Goal: Task Accomplishment & Management: Use online tool/utility

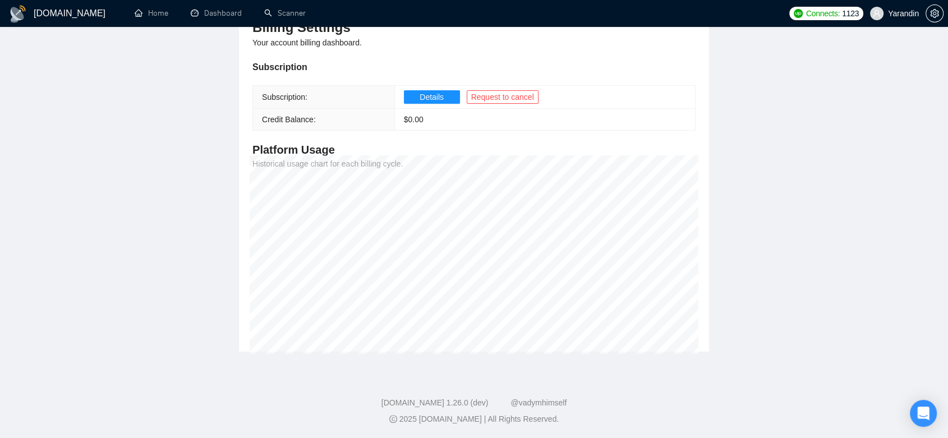
scroll to position [146, 0]
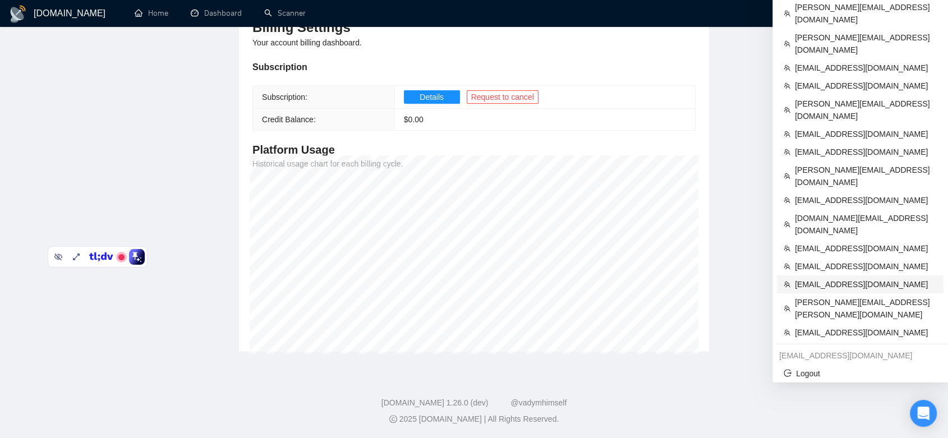
click at [842, 278] on span "[EMAIL_ADDRESS][DOMAIN_NAME]" at bounding box center [866, 284] width 142 height 12
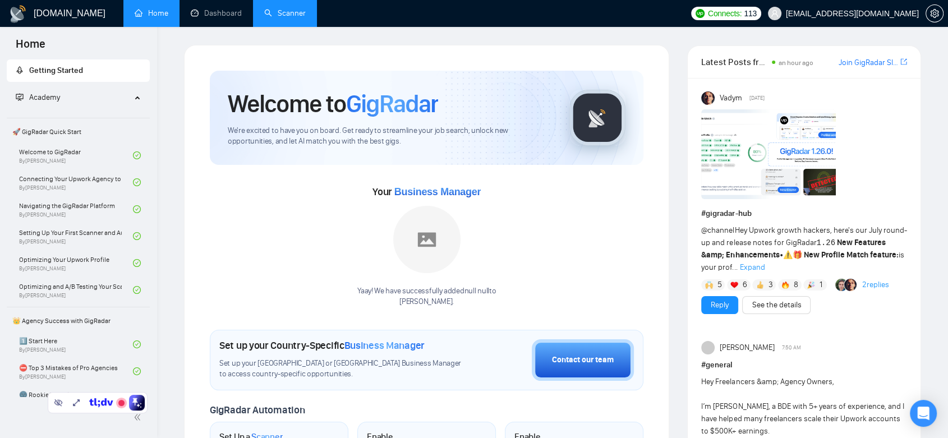
click at [291, 8] on link "Scanner" at bounding box center [285, 13] width 42 height 10
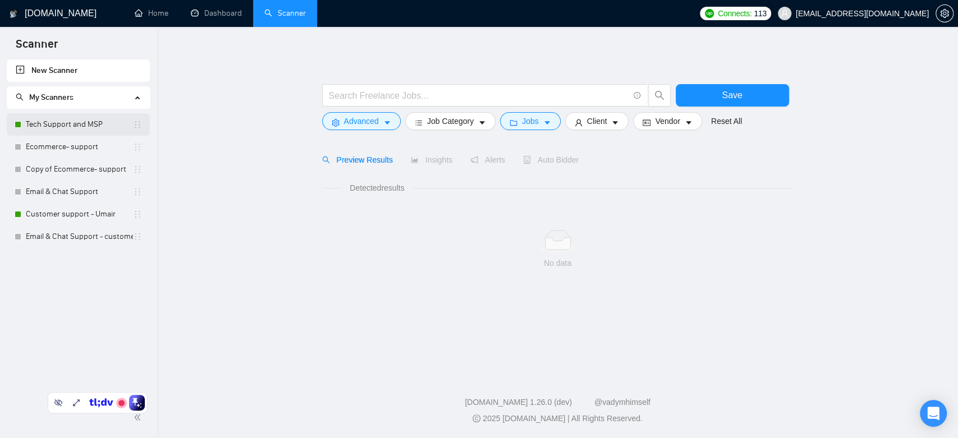
click at [79, 125] on link "Tech Support and MSP" at bounding box center [79, 124] width 107 height 22
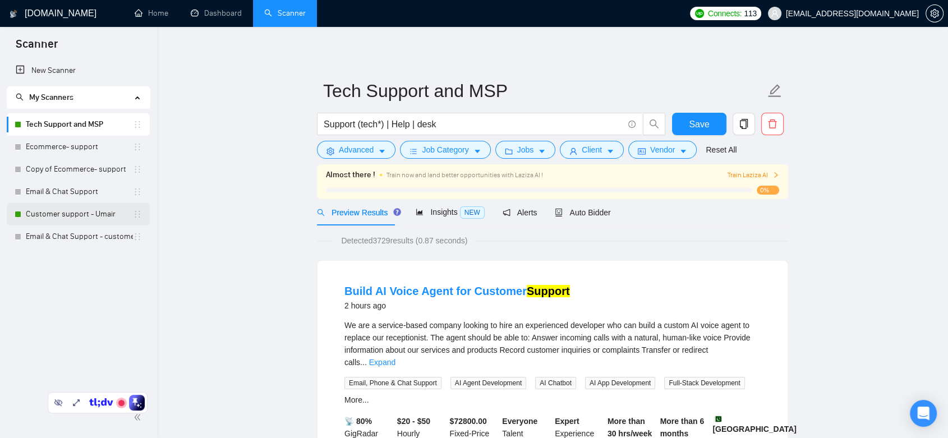
click at [116, 215] on link "Customer support - Umair" at bounding box center [79, 214] width 107 height 22
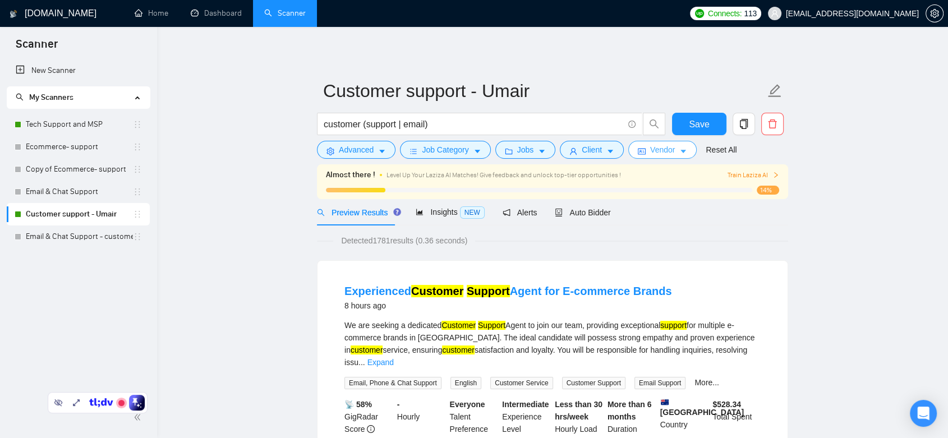
click at [651, 149] on span "Vendor" at bounding box center [662, 150] width 25 height 12
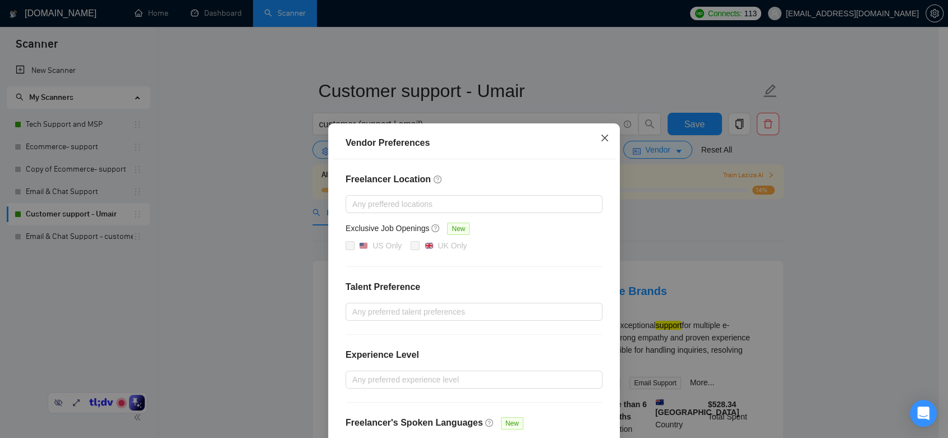
click at [603, 140] on icon "close" at bounding box center [605, 138] width 9 height 9
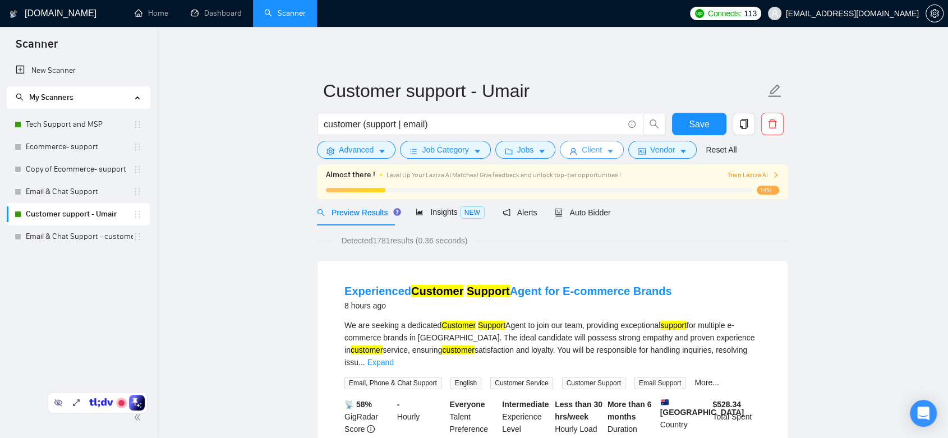
click at [597, 147] on span "Client" at bounding box center [592, 150] width 20 height 12
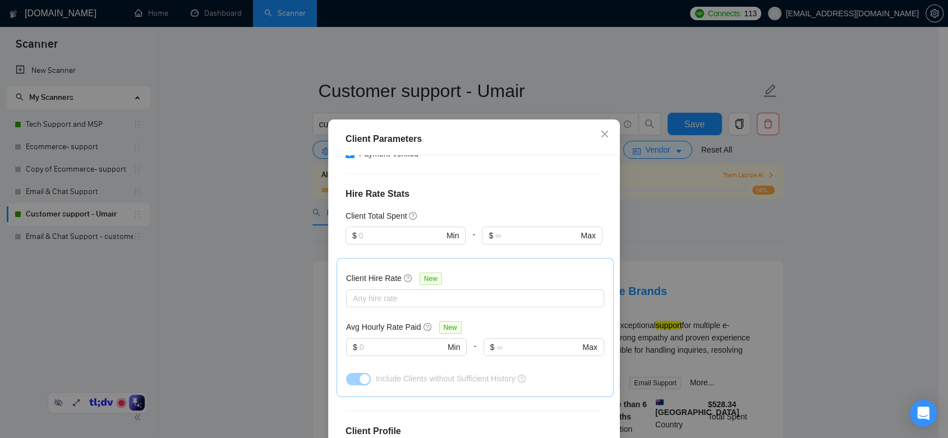
scroll to position [391, 0]
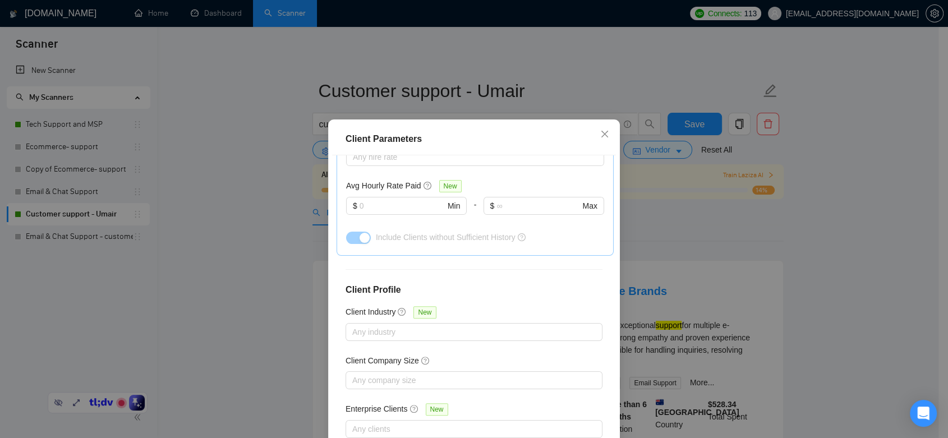
click at [843, 239] on div "Client Parameters Client Location Include Client Countries Select Exclude Clien…" at bounding box center [474, 219] width 948 height 438
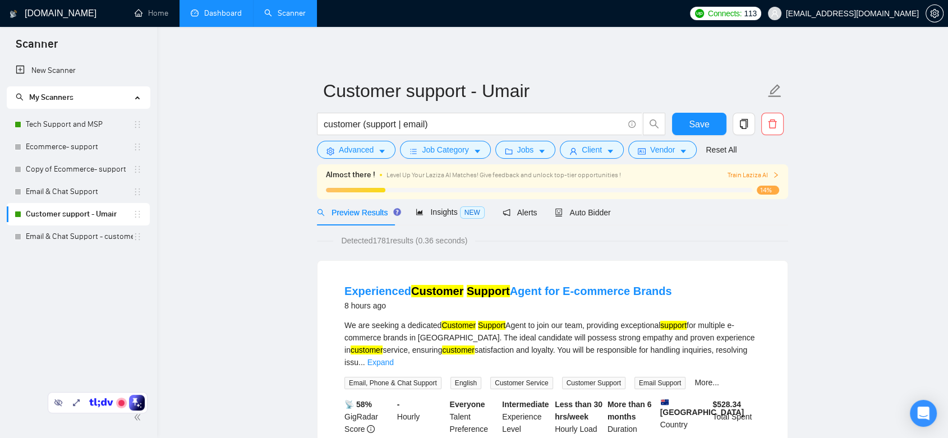
click at [219, 15] on link "Dashboard" at bounding box center [216, 13] width 51 height 10
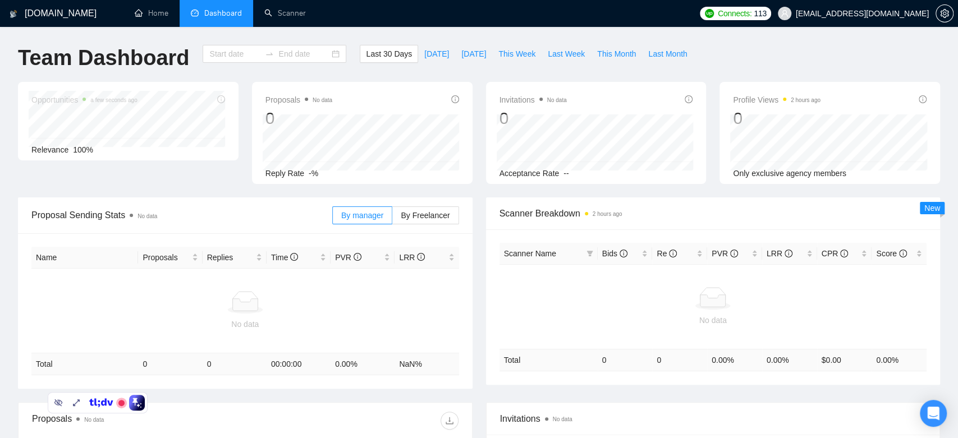
type input "[DATE]"
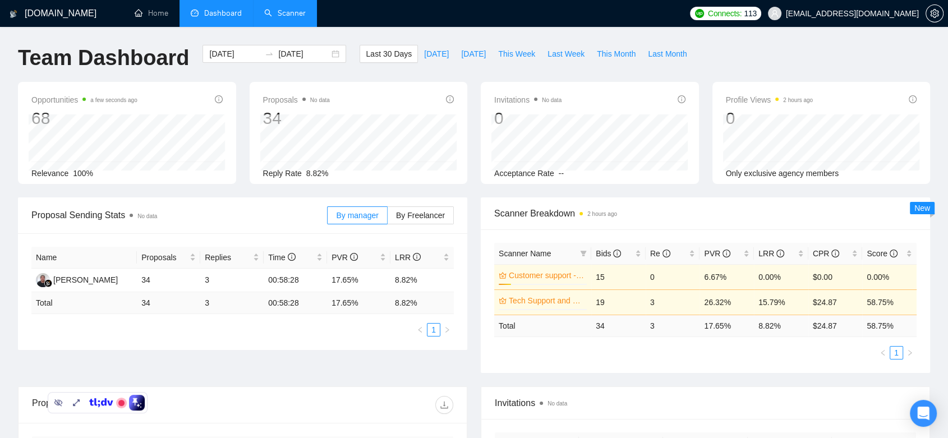
click at [292, 8] on link "Scanner" at bounding box center [285, 13] width 42 height 10
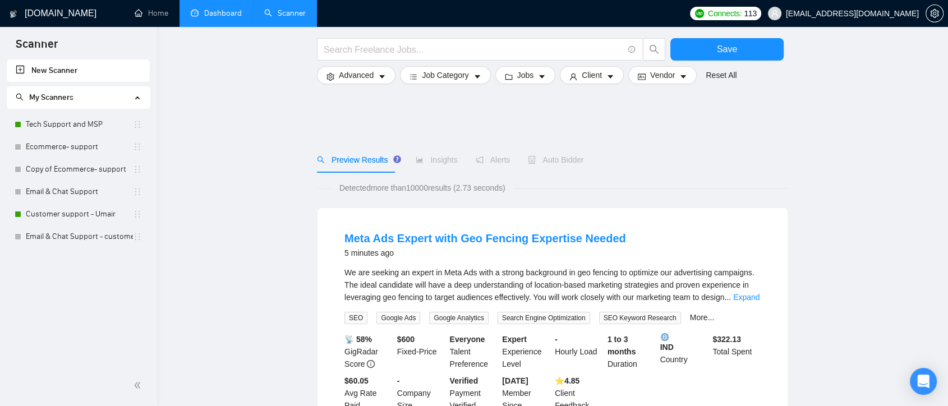
scroll to position [125, 0]
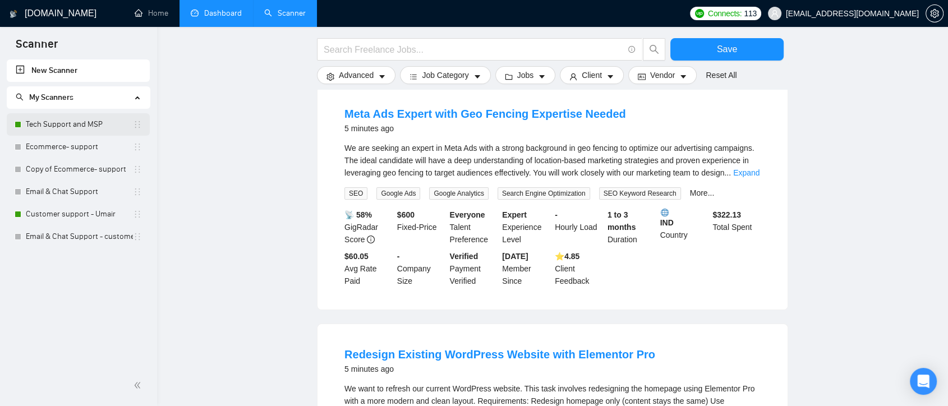
click at [89, 121] on link "Tech Support and MSP" at bounding box center [79, 124] width 107 height 22
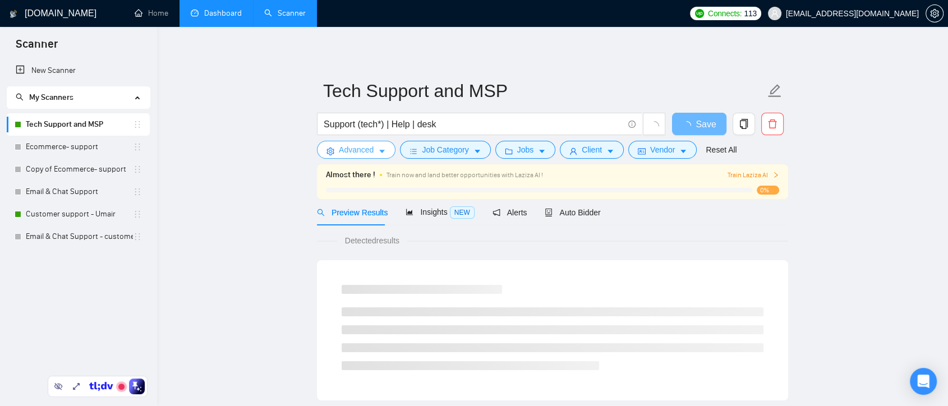
click at [370, 147] on span "Advanced" at bounding box center [356, 150] width 35 height 12
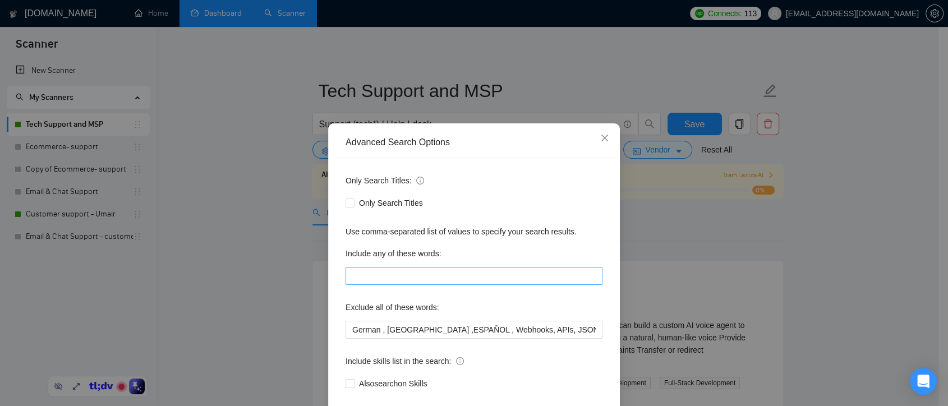
scroll to position [61, 0]
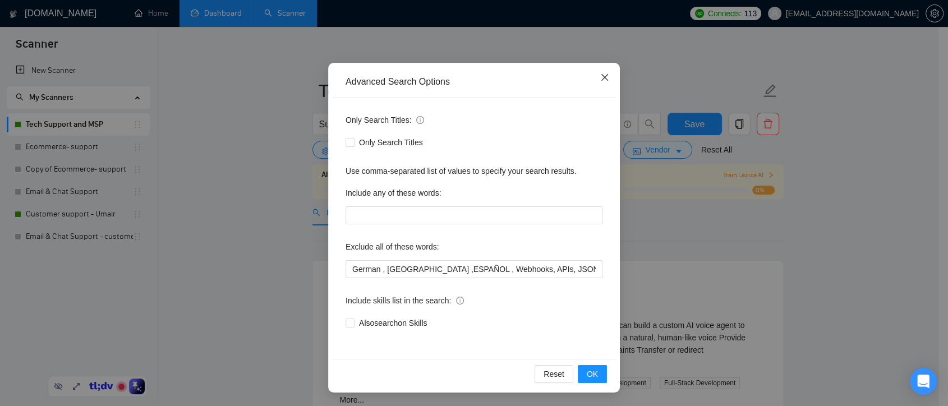
click at [601, 81] on icon "close" at bounding box center [605, 77] width 9 height 9
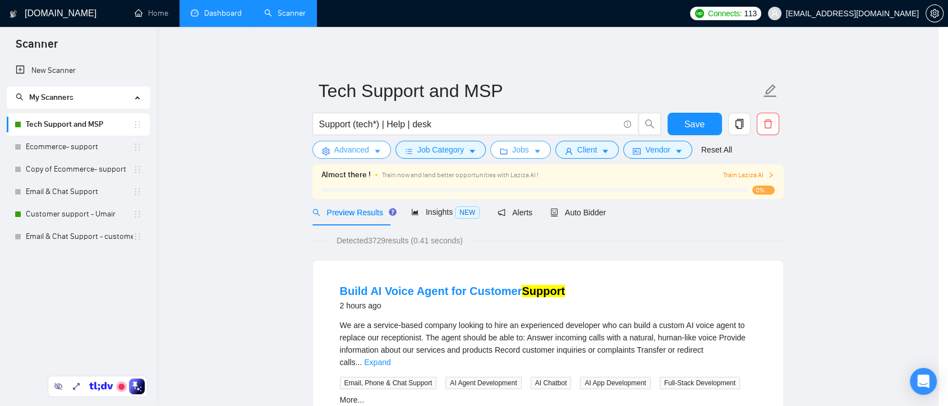
scroll to position [0, 0]
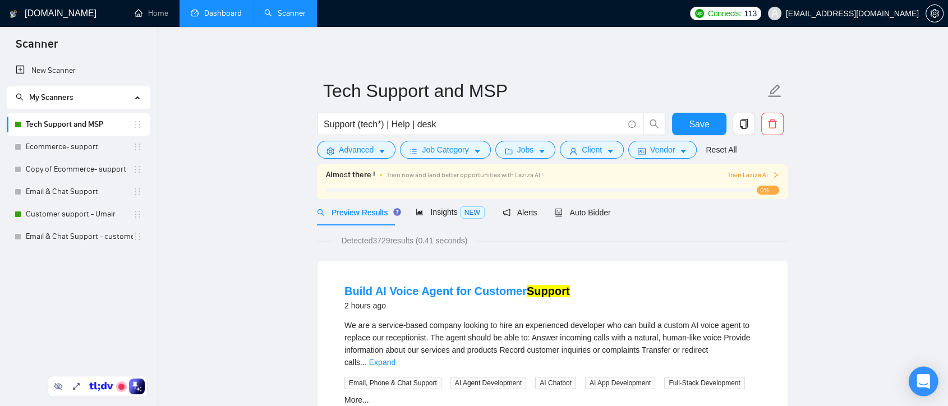
click at [920, 376] on icon "Open Intercom Messenger" at bounding box center [923, 381] width 13 height 15
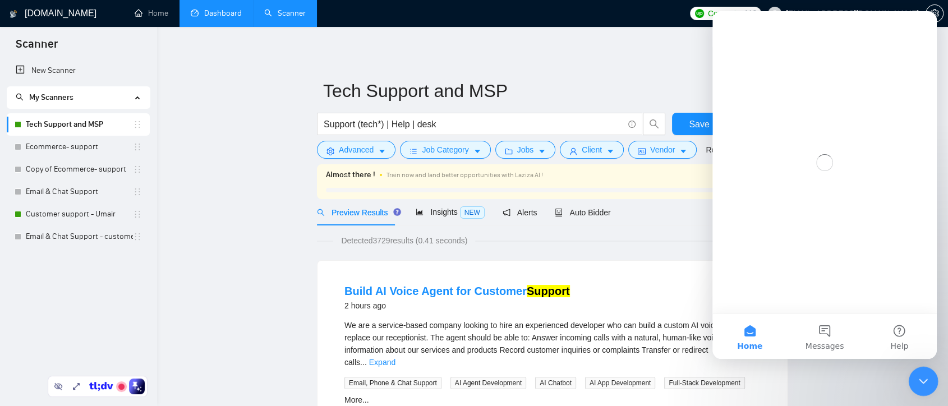
click at [924, 377] on icon "Close Intercom Messenger" at bounding box center [921, 379] width 13 height 13
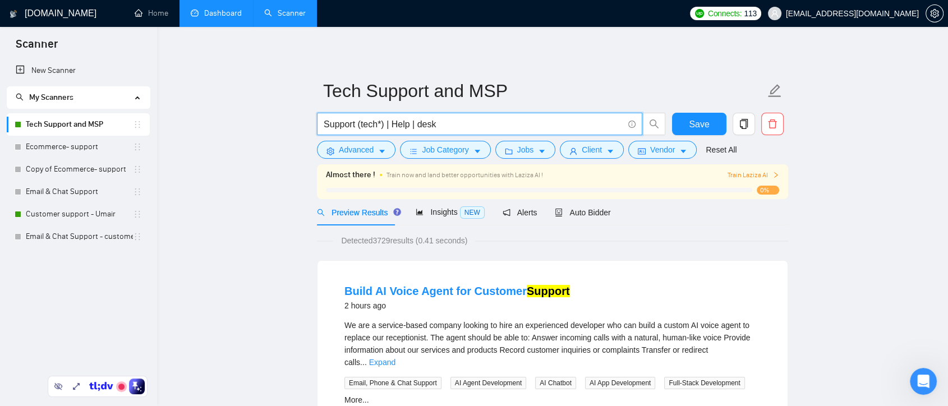
drag, startPoint x: 418, startPoint y: 124, endPoint x: 443, endPoint y: 125, distance: 25.3
click at [443, 125] on input "Support (tech*) | Help | desk" at bounding box center [474, 124] width 300 height 14
click at [447, 121] on input "Support (tech*) | Help | desk" at bounding box center [474, 124] width 300 height 14
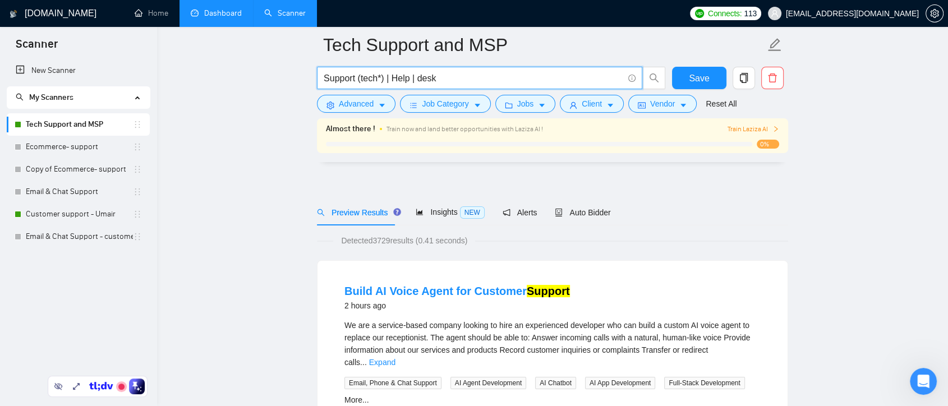
scroll to position [311, 0]
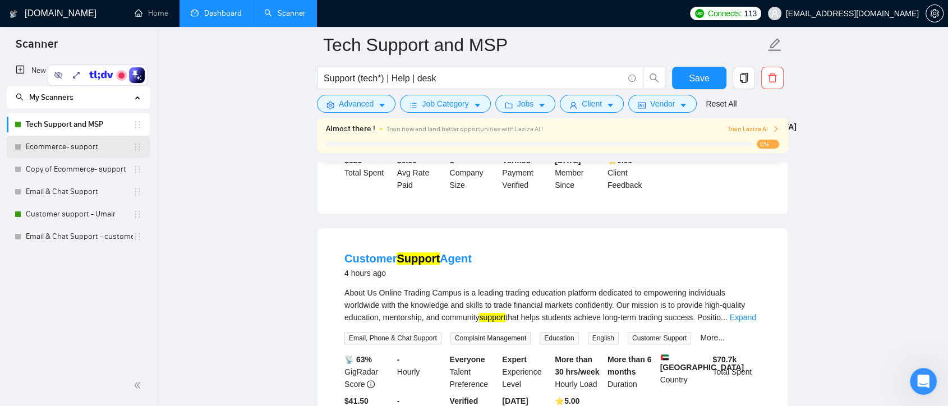
click at [97, 144] on link "Ecommerce- support" at bounding box center [79, 147] width 107 height 22
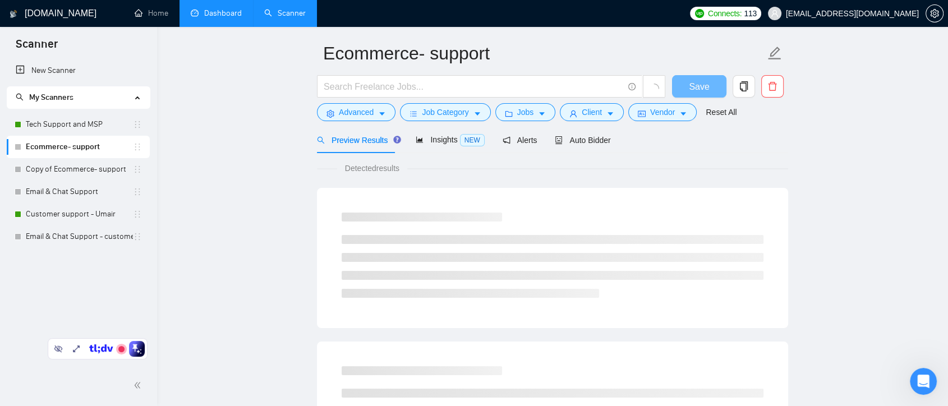
scroll to position [3, 0]
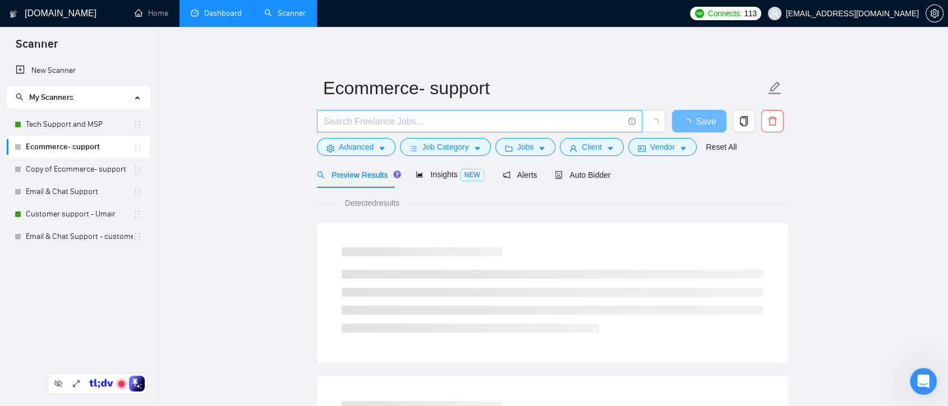
click at [94, 126] on link "Tech Support and MSP" at bounding box center [79, 124] width 107 height 22
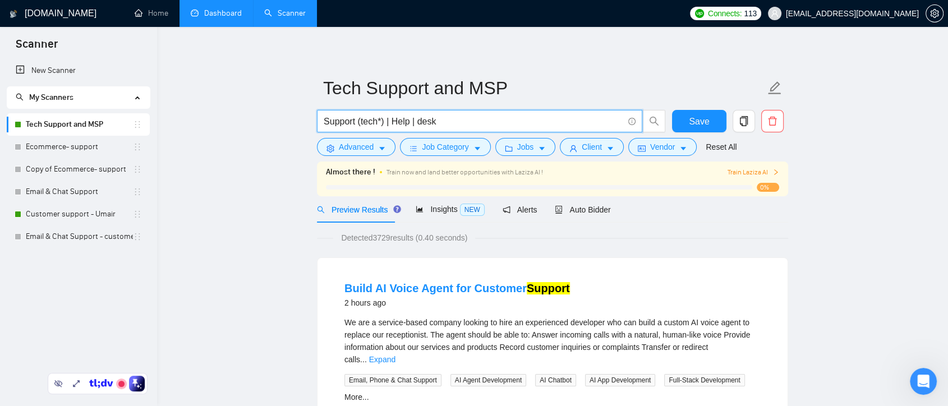
drag, startPoint x: 357, startPoint y: 122, endPoint x: 385, endPoint y: 123, distance: 28.1
click at [385, 123] on input "Support (tech*) | Help | desk" at bounding box center [474, 121] width 300 height 14
click at [322, 120] on span "Support (tech*) | Help | desk" at bounding box center [480, 121] width 326 height 22
click at [325, 120] on input "Support (tech*) | Help | desk" at bounding box center [474, 121] width 300 height 14
paste input "(tech*)"
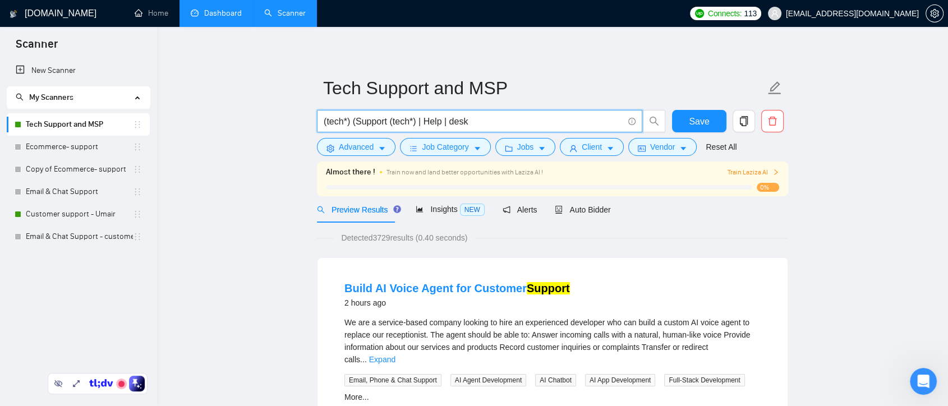
click at [390, 123] on input "(tech*) (Support (tech*) | Help | desk" at bounding box center [474, 121] width 300 height 14
click at [442, 120] on input "(tech*) (Support | Help | desk" at bounding box center [474, 121] width 300 height 14
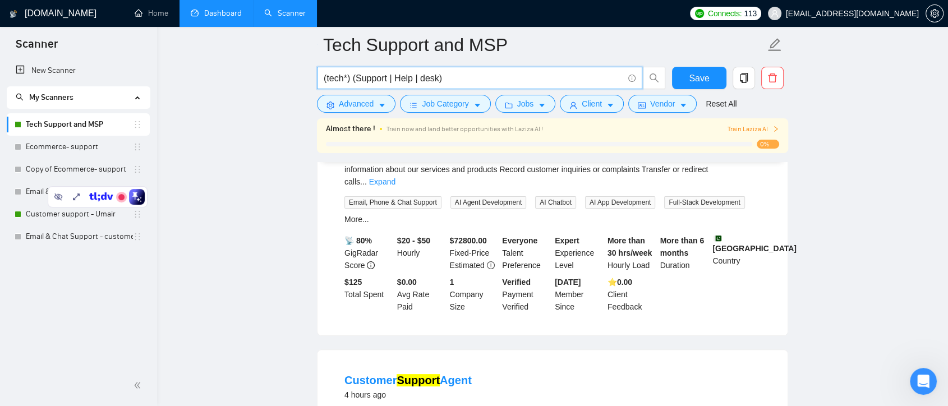
scroll to position [127, 0]
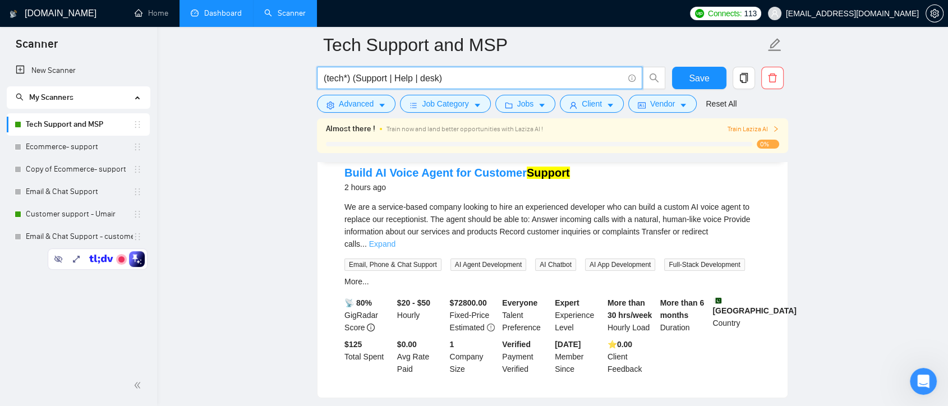
type input "(tech*) (Support | Help | desk)"
click at [396, 240] on link "Expand" at bounding box center [382, 244] width 26 height 9
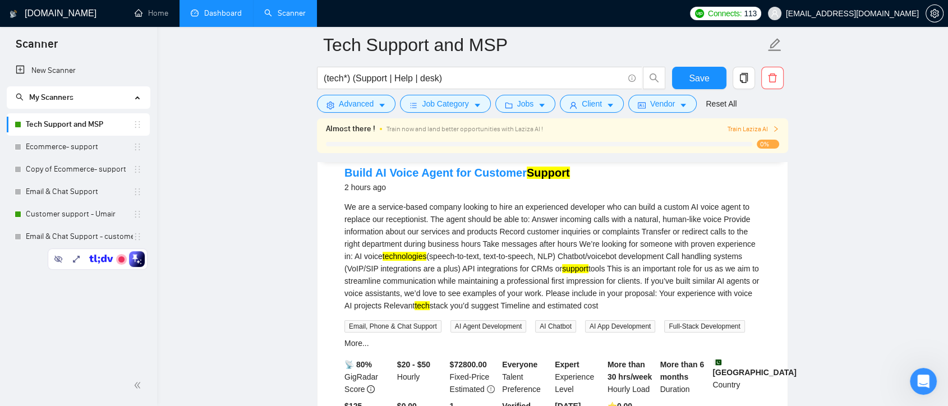
scroll to position [377, 0]
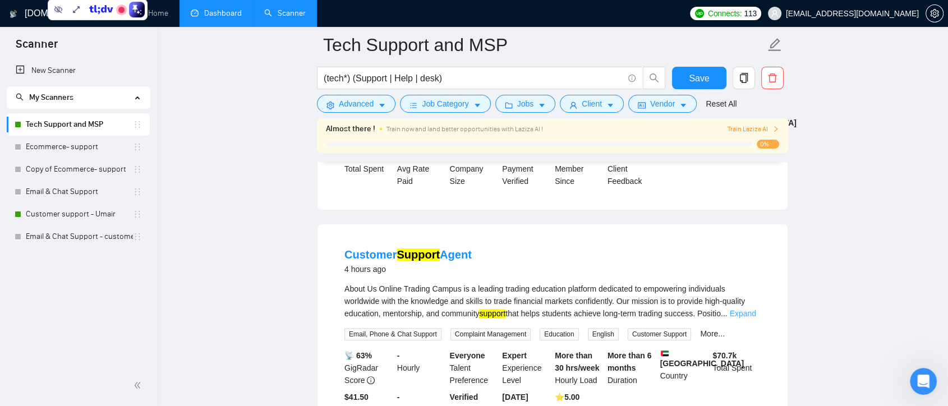
click at [737, 315] on link "Expand" at bounding box center [743, 313] width 26 height 9
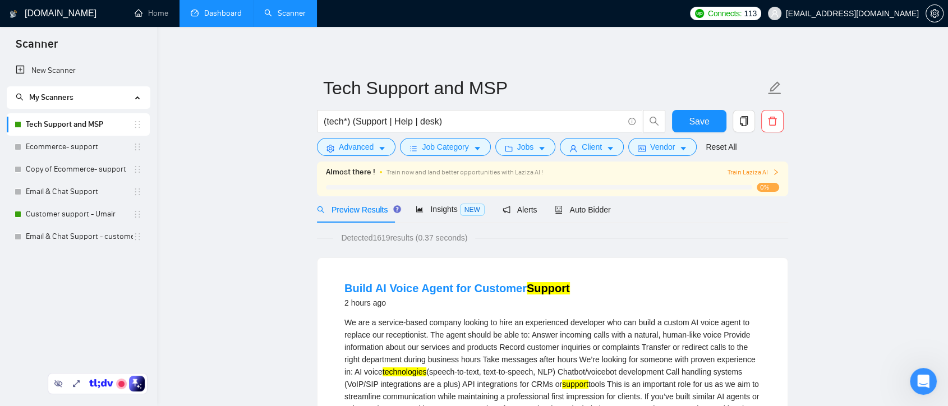
scroll to position [0, 0]
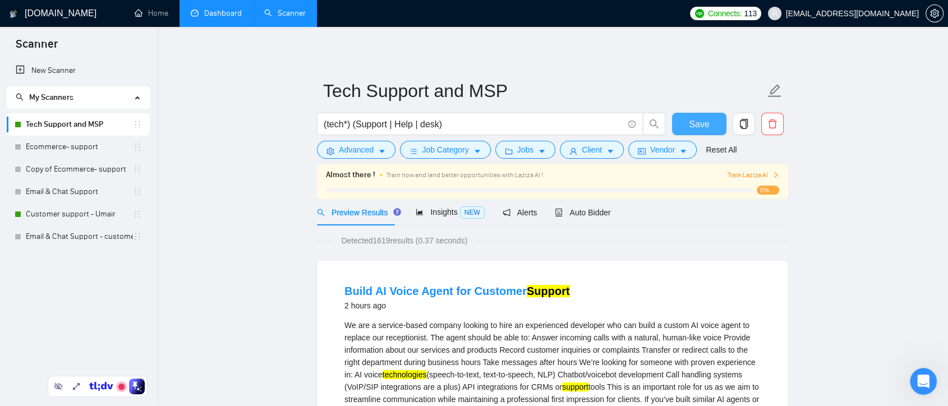
click at [702, 126] on span "Save" at bounding box center [699, 124] width 20 height 14
click at [364, 150] on span "Advanced" at bounding box center [356, 150] width 35 height 12
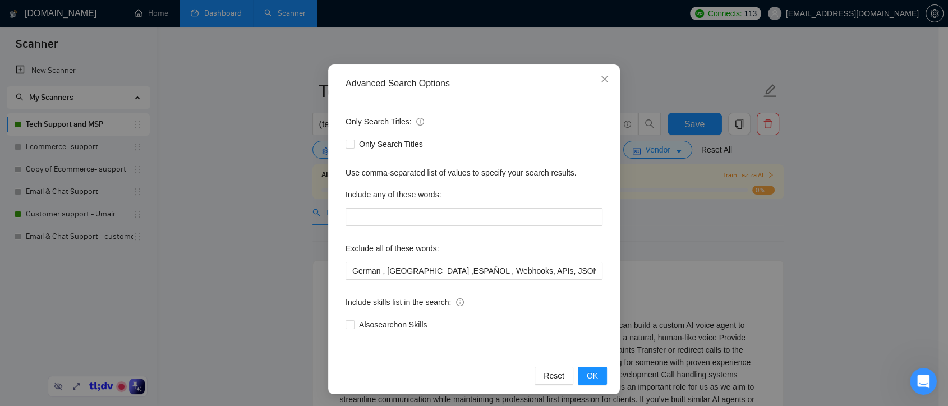
scroll to position [61, 0]
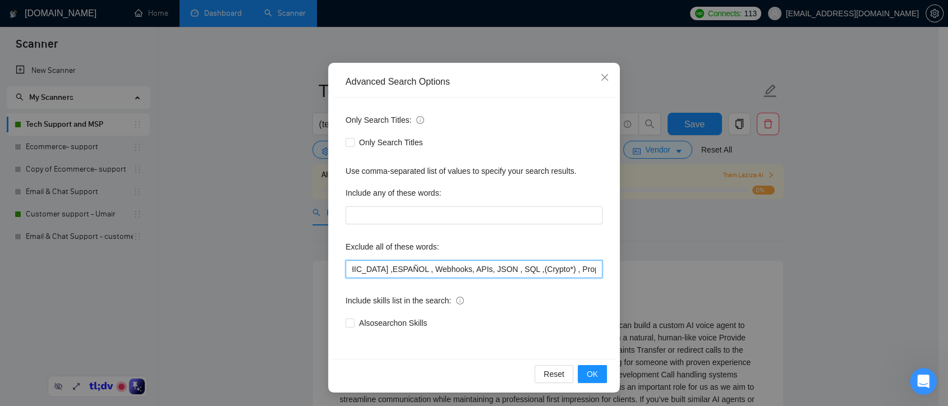
drag, startPoint x: 429, startPoint y: 268, endPoint x: 586, endPoint y: 271, distance: 157.7
click at [586, 271] on input "German , [GEOGRAPHIC_DATA] ,ESPAÑOL , Webhooks, APIs, JSON , SQL ,(Crypto*) , P…" at bounding box center [474, 269] width 257 height 18
click at [457, 270] on input "German , [GEOGRAPHIC_DATA] ,ESPAÑOL , Webhooks, APIs, JSON , SQL ,(Crypto*) , P…" at bounding box center [474, 269] width 257 height 18
click at [453, 272] on input "German , [GEOGRAPHIC_DATA] ,ESPAÑOL , Webhooks, APIs, JSON , SQL , (Crypto*) , …" at bounding box center [474, 269] width 257 height 18
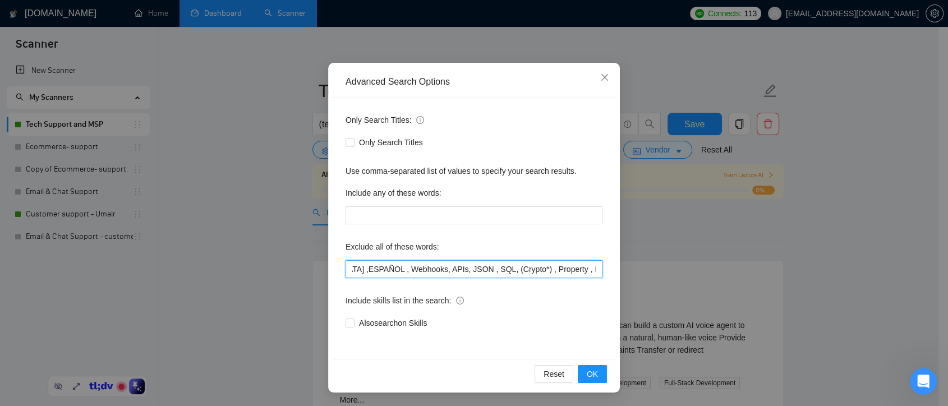
drag, startPoint x: 569, startPoint y: 269, endPoint x: 581, endPoint y: 269, distance: 12.3
click at [581, 269] on input "German , [GEOGRAPHIC_DATA] ,ESPAÑOL , Webhooks, APIs, JSON , SQL, (Crypto*) , P…" at bounding box center [474, 269] width 257 height 18
click at [572, 268] on input "German , [GEOGRAPHIC_DATA] ,ESPAÑOL , Webhooks, APIs, JSON , SQL, (Crypto*) , P…" at bounding box center [474, 269] width 257 height 18
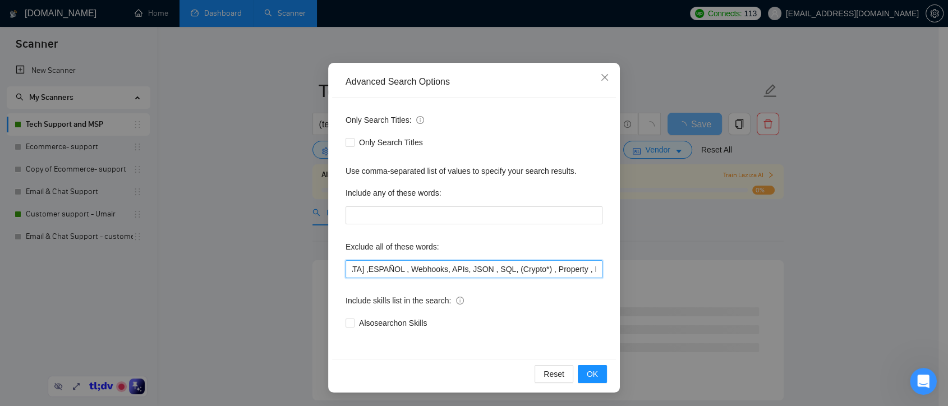
click at [583, 268] on input "German , [GEOGRAPHIC_DATA] ,ESPAÑOL , Webhooks, APIs, JSON , SQL, (Crypto*) , P…" at bounding box center [474, 269] width 257 height 18
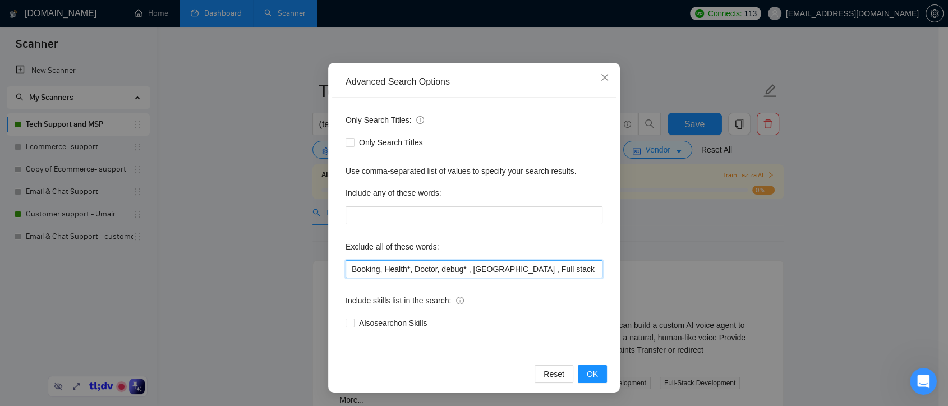
scroll to position [0, 673]
drag, startPoint x: 554, startPoint y: 271, endPoint x: 629, endPoint y: 272, distance: 74.7
click at [629, 272] on div "Advanced Search Options Only Search Titles: Only Search Titles Use comma-separa…" at bounding box center [474, 203] width 948 height 406
click at [590, 268] on input "German , [GEOGRAPHIC_DATA] ,ESPAÑOL , Webhooks, APIs, JSON , SQL, (Crypto*) , P…" at bounding box center [474, 269] width 257 height 18
click at [566, 268] on input "German , [GEOGRAPHIC_DATA] ,ESPAÑOL , Webhooks, APIs, JSON , SQL, (Crypto*) , P…" at bounding box center [474, 269] width 257 height 18
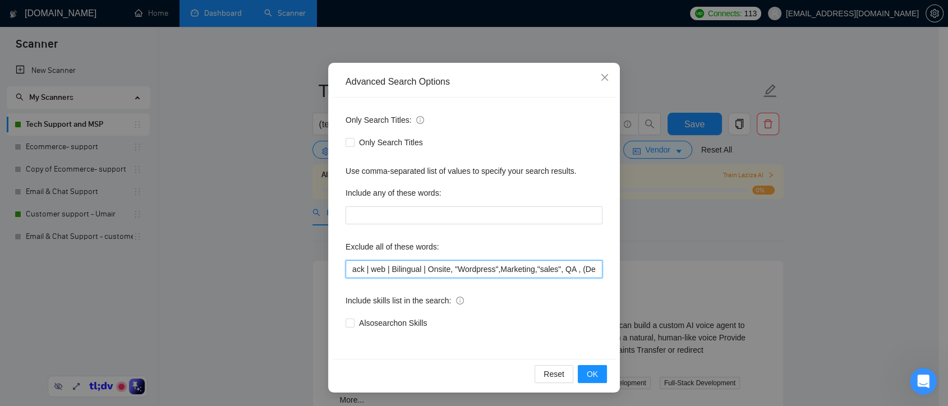
scroll to position [0, 667]
click at [563, 271] on input "German , [GEOGRAPHIC_DATA] ,ESPAÑOL , Webhooks, APIs, JSON , SQL, (Crypto*) , P…" at bounding box center [474, 269] width 257 height 18
click at [416, 268] on input "German , [GEOGRAPHIC_DATA] ,ESPAÑOL , Webhooks, APIs, JSON , SQL, (Crypto*) , P…" at bounding box center [474, 269] width 257 height 18
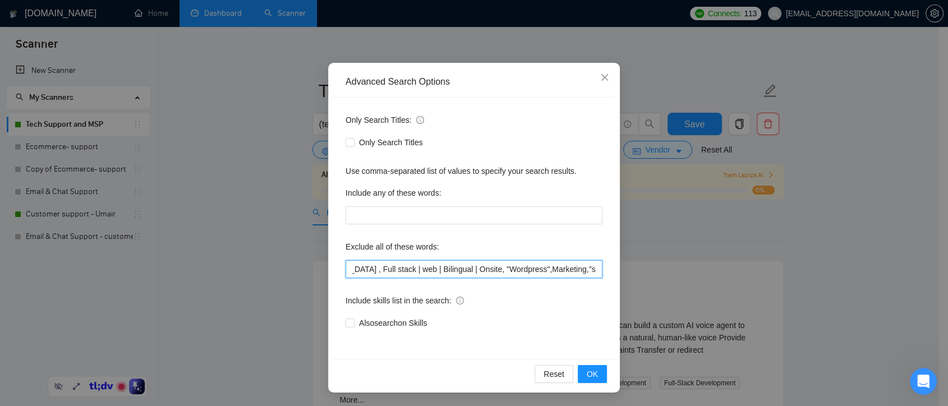
click at [380, 272] on input "German , [GEOGRAPHIC_DATA] ,ESPAÑOL , Webhooks, APIs, JSON , SQL, (Crypto*) , P…" at bounding box center [474, 269] width 257 height 18
click at [418, 268] on input "German , [GEOGRAPHIC_DATA] ,ESPAÑOL , Webhooks, APIs, JSON , SQL, (Crypto*) , P…" at bounding box center [474, 269] width 257 height 18
click at [454, 268] on input "German , [GEOGRAPHIC_DATA] ,ESPAÑOL , Webhooks, APIs, JSON , SQL, (Crypto*) , P…" at bounding box center [474, 269] width 257 height 18
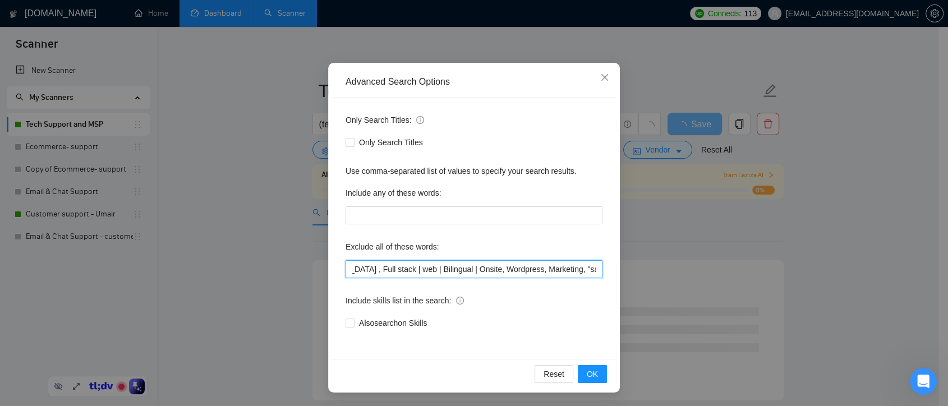
click at [461, 268] on input "German , [GEOGRAPHIC_DATA] ,ESPAÑOL , Webhooks, APIs, JSON , SQL, (Crypto*) , P…" at bounding box center [474, 269] width 257 height 18
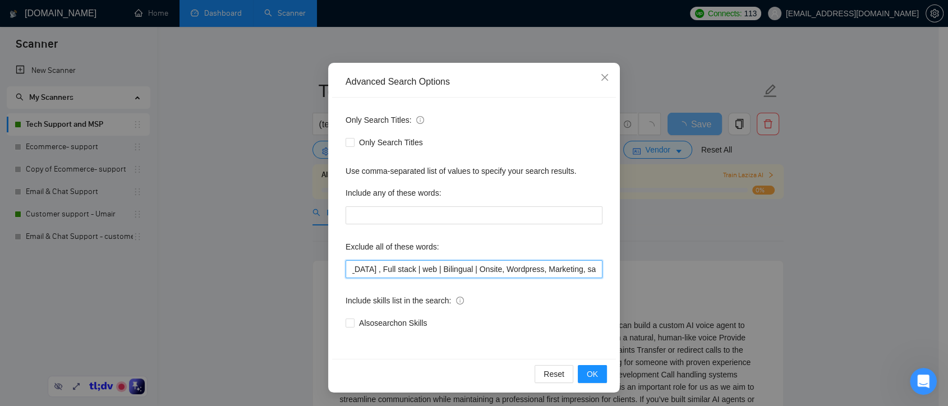
click at [479, 267] on input "German , [GEOGRAPHIC_DATA] ,ESPAÑOL , Webhooks, APIs, JSON , SQL, (Crypto*) , P…" at bounding box center [474, 269] width 257 height 18
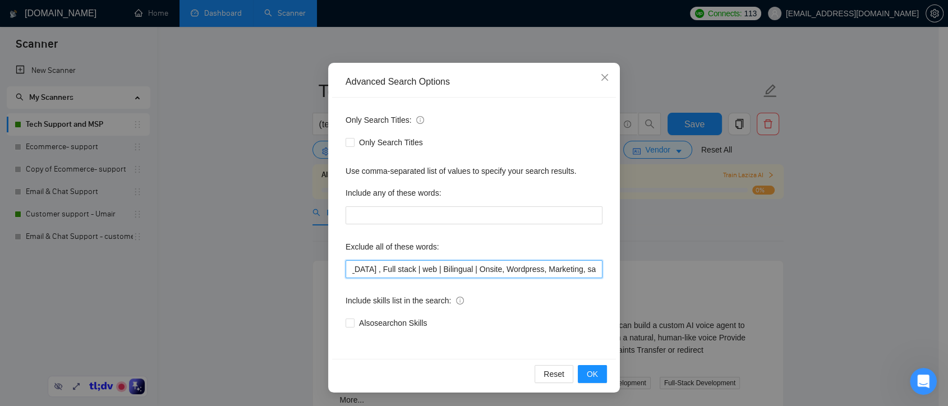
click at [409, 268] on input "German , [GEOGRAPHIC_DATA] ,ESPAÑOL , Webhooks, APIs, JSON , SQL, (Crypto*) , P…" at bounding box center [474, 269] width 257 height 18
drag, startPoint x: 347, startPoint y: 272, endPoint x: 410, endPoint y: 271, distance: 62.9
click at [337, 272] on div "Only Search Titles: Only Search Titles Use comma-separated list of values to sp…" at bounding box center [474, 229] width 284 height 262
click at [496, 272] on input "German , [GEOGRAPHIC_DATA] ,ESPAÑOL , Webhooks, APIs, JSON , SQL, (Crypto*) , P…" at bounding box center [474, 269] width 257 height 18
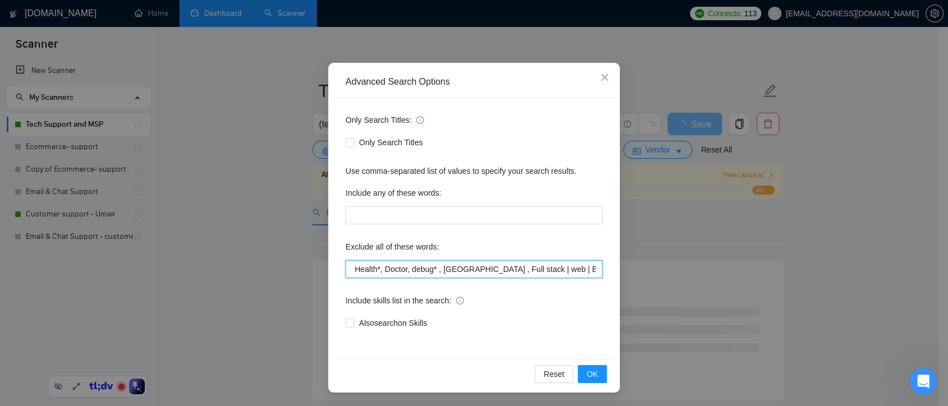
click at [496, 269] on input "German , [GEOGRAPHIC_DATA] ,ESPAÑOL , Webhooks, APIs, JSON , SQL, (Crypto*) , P…" at bounding box center [474, 269] width 257 height 18
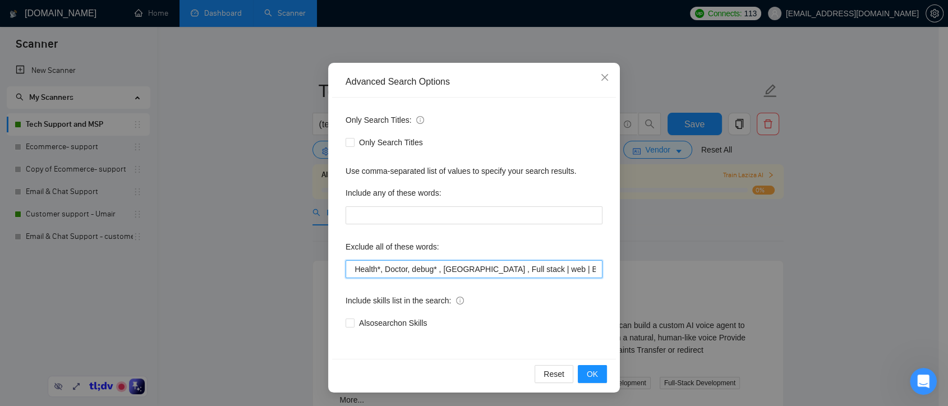
drag, startPoint x: 497, startPoint y: 271, endPoint x: 406, endPoint y: 279, distance: 90.8
click at [494, 268] on input "German , [GEOGRAPHIC_DATA] ,ESPAÑOL , Webhooks, APIs, JSON , SQL, (Crypto*) , P…" at bounding box center [474, 269] width 257 height 18
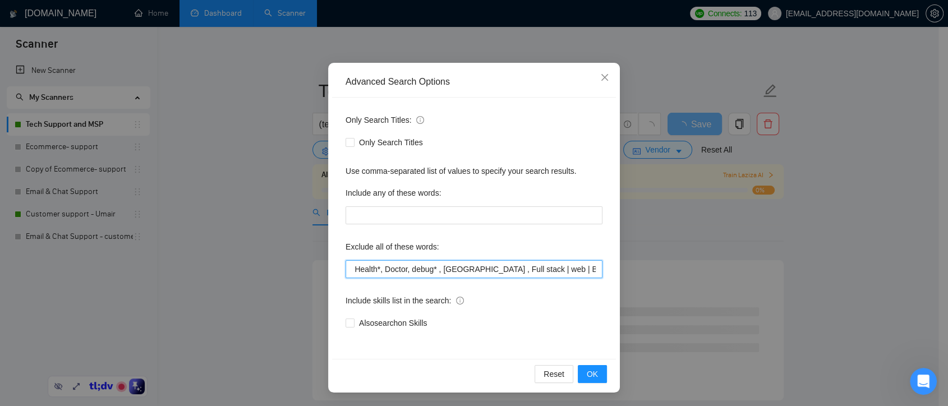
click at [460, 268] on input "German , [GEOGRAPHIC_DATA] ,ESPAÑOL , Webhooks, APIs, JSON , SQL, (Crypto*) , P…" at bounding box center [474, 269] width 257 height 18
paste input ","
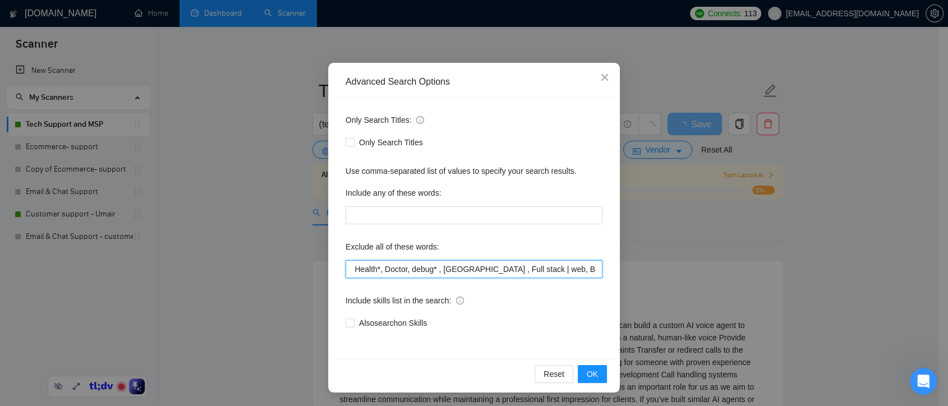
click at [440, 268] on input "German , [GEOGRAPHIC_DATA] ,ESPAÑOL , Webhooks, APIs, JSON , SQL, (Crypto*) , P…" at bounding box center [474, 269] width 257 height 18
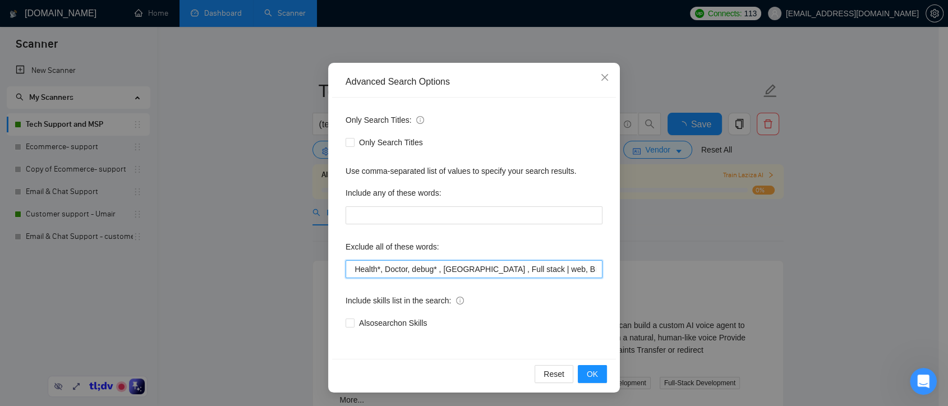
paste input ","
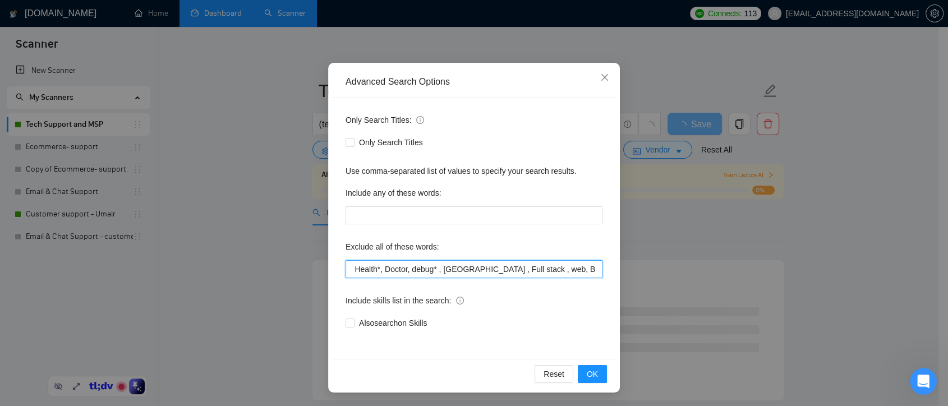
click at [402, 268] on input "German , [GEOGRAPHIC_DATA] ,ESPAÑOL , Webhooks, APIs, JSON , SQL, (Crypto*) , P…" at bounding box center [474, 269] width 257 height 18
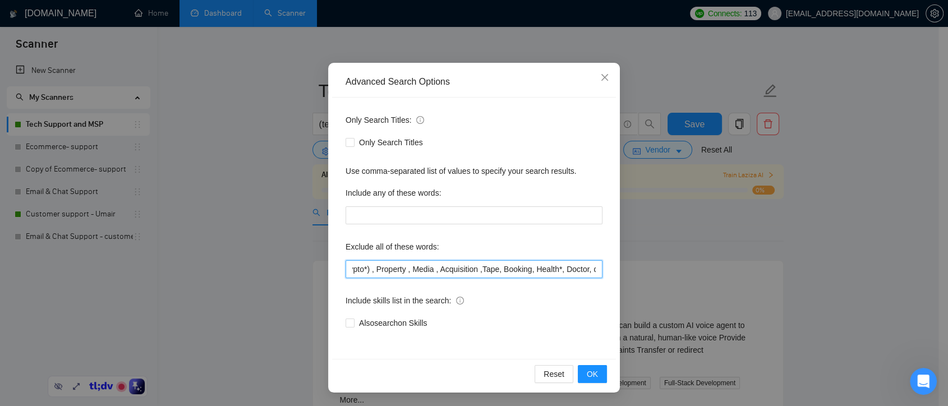
scroll to position [0, 283]
click at [475, 269] on input "German , [GEOGRAPHIC_DATA] ,ESPAÑOL , Webhooks, APIs, JSON , SQL, (Crypto*) , P…" at bounding box center [474, 269] width 257 height 18
click at [503, 267] on input "German , [GEOGRAPHIC_DATA] ,ESPAÑOL , Webhooks, APIs, JSON , SQL, (Crypto*) , P…" at bounding box center [474, 269] width 257 height 18
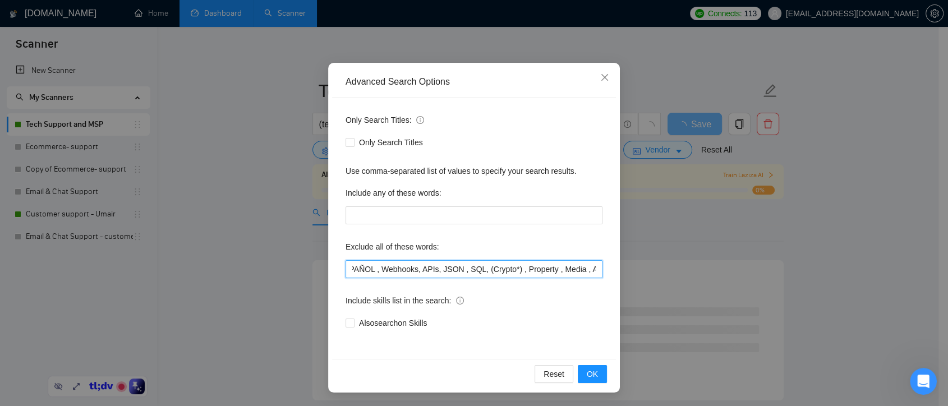
scroll to position [0, 0]
drag, startPoint x: 451, startPoint y: 268, endPoint x: 381, endPoint y: 265, distance: 69.6
click at [381, 265] on input "German , [GEOGRAPHIC_DATA] ,ESPAÑOL , Webhooks, APIs, JSON , SQL, (Crypto*) , P…" at bounding box center [474, 269] width 257 height 18
click at [458, 270] on input "German , [GEOGRAPHIC_DATA] ,ESPAÑOL , Webhooks, APIs, JSON , SQL, (Crypto*) , P…" at bounding box center [474, 269] width 257 height 18
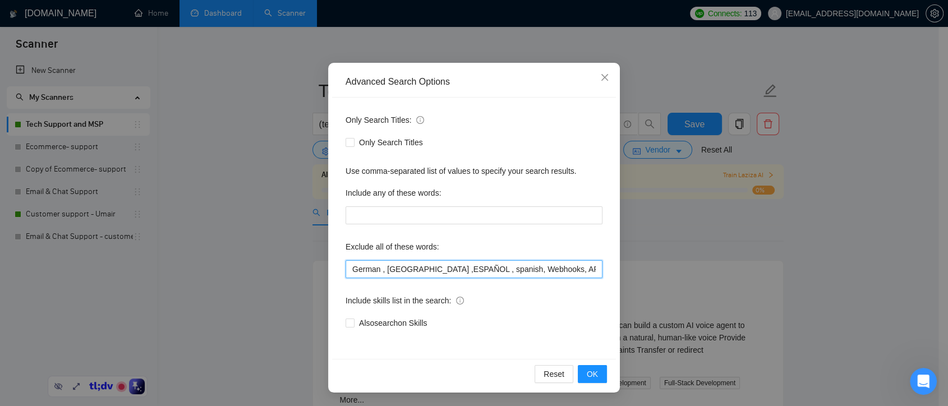
click at [464, 270] on input "German , [GEOGRAPHIC_DATA] ,ESPAÑOL , spanish, Webhooks, APIs, JSON , SQL, (Cry…" at bounding box center [474, 269] width 257 height 18
type input "German , [GEOGRAPHIC_DATA] ,ESPAÑOL , Spanish, Webhooks, APIs, JSON , SQL, (Cry…"
click at [588, 373] on span "OK" at bounding box center [592, 374] width 11 height 12
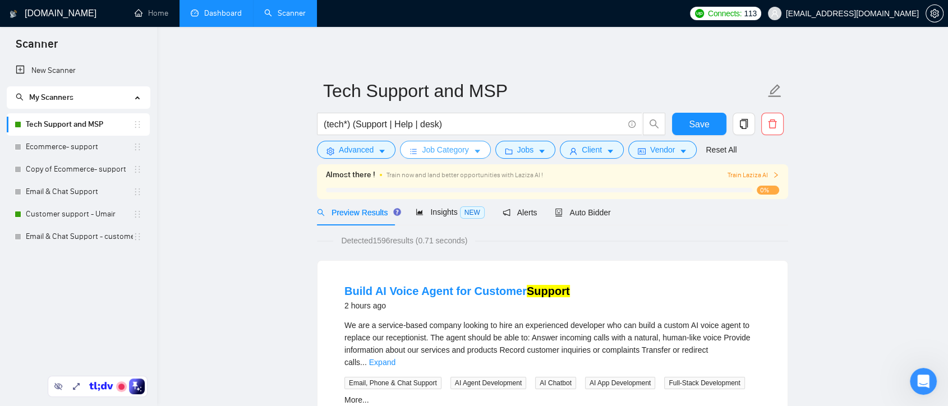
click at [461, 153] on span "Job Category" at bounding box center [445, 150] width 47 height 12
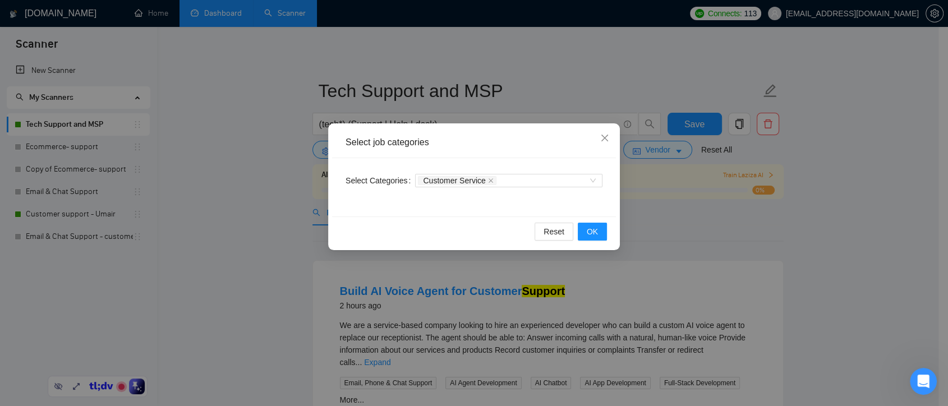
click at [647, 235] on div "Select job categories Select Categories Customer Service Reset OK" at bounding box center [474, 203] width 948 height 406
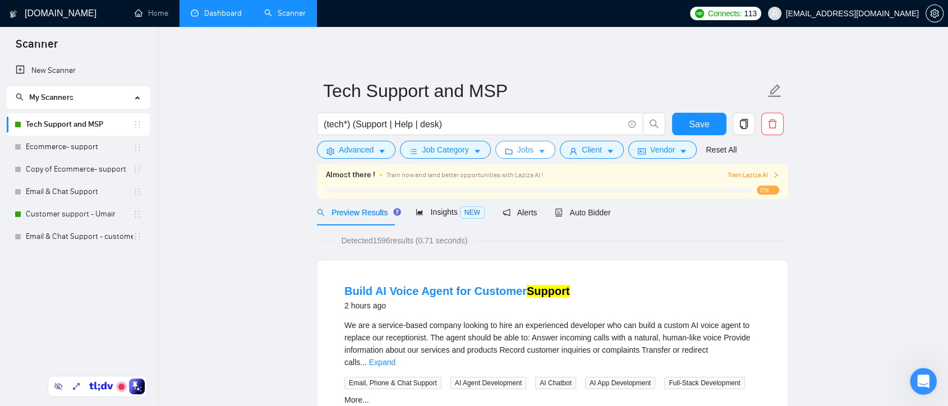
click at [526, 152] on span "Jobs" at bounding box center [525, 150] width 17 height 12
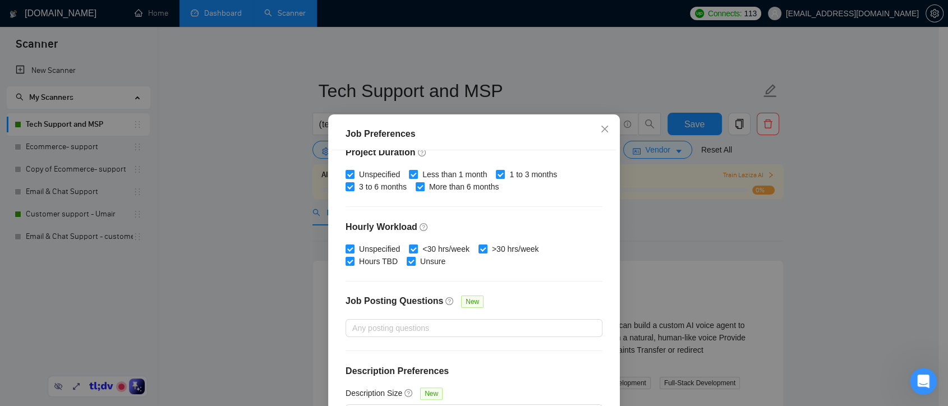
scroll to position [77, 0]
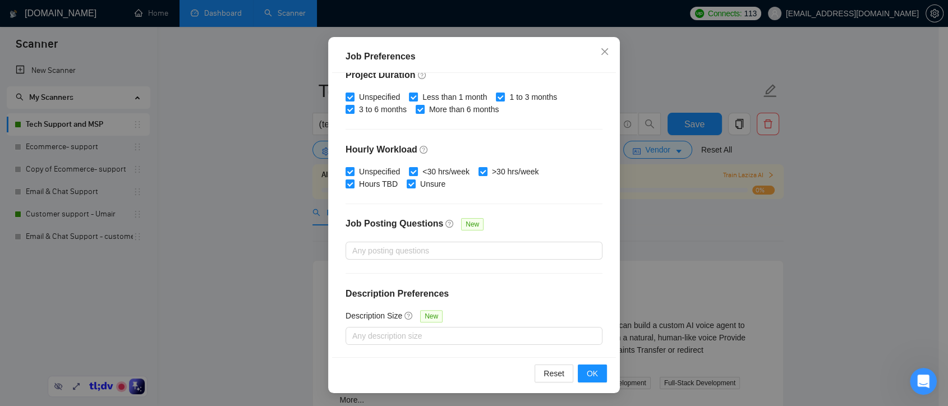
drag, startPoint x: 662, startPoint y: 216, endPoint x: 608, endPoint y: 158, distance: 79.0
click at [662, 216] on div "Job Preferences Budget Project Type All Fixed Price Hourly Rate Fixed Price Bud…" at bounding box center [474, 203] width 948 height 406
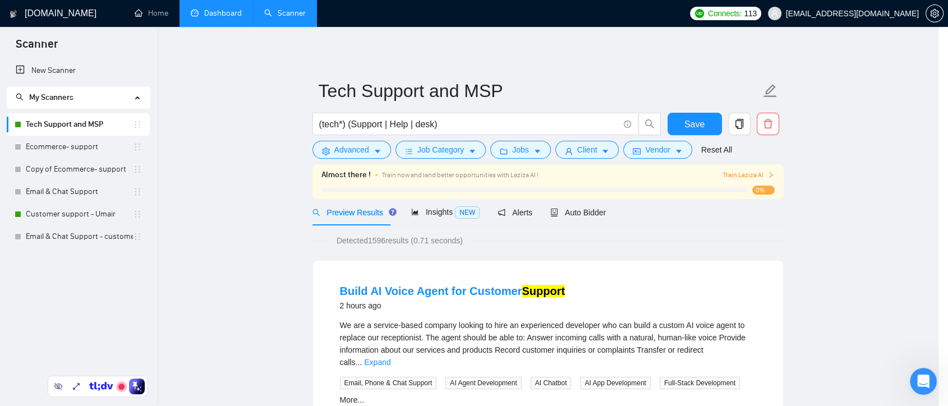
click at [661, 208] on div "Preview Results Insights NEW Alerts Auto Bidder" at bounding box center [548, 212] width 471 height 26
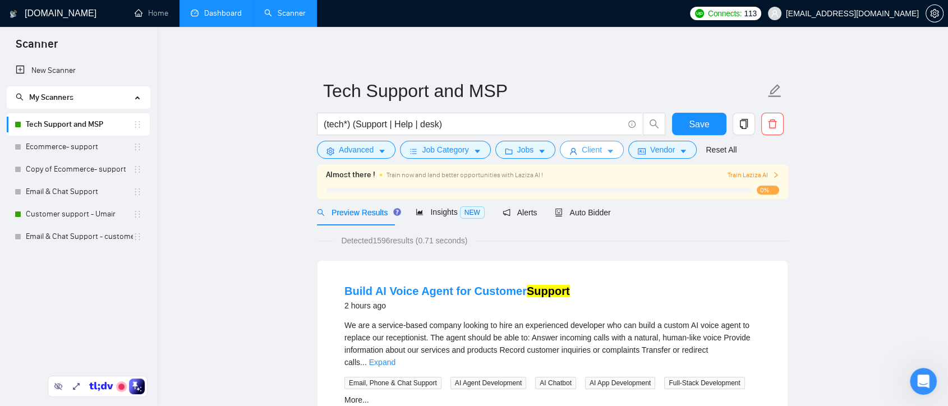
click at [607, 149] on icon "caret-down" at bounding box center [611, 152] width 8 height 8
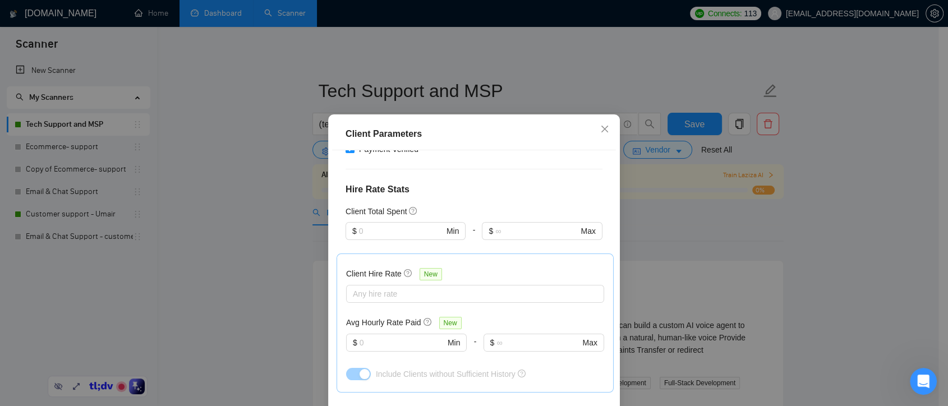
scroll to position [77, 0]
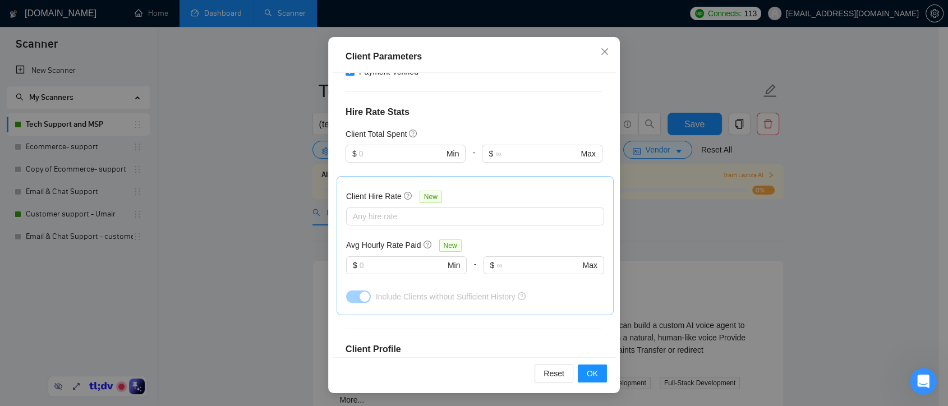
click at [677, 248] on div "Client Parameters Client Location Include Client Countries Select Exclude Clien…" at bounding box center [474, 203] width 948 height 406
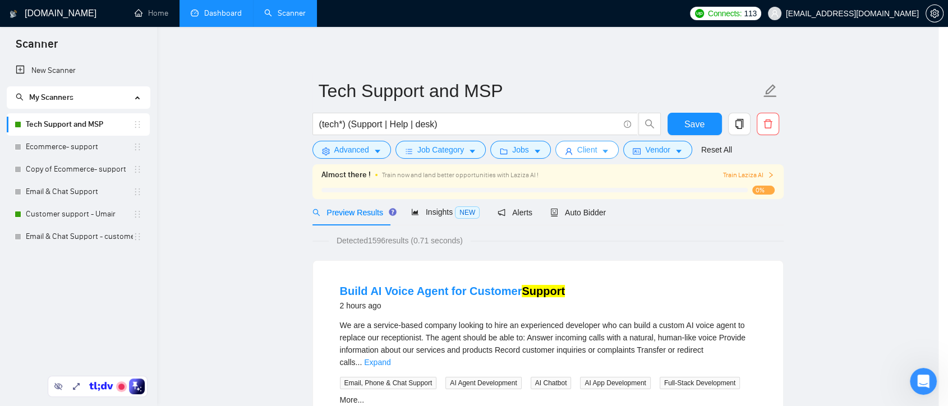
scroll to position [0, 0]
click at [661, 152] on span "Vendor" at bounding box center [657, 150] width 25 height 12
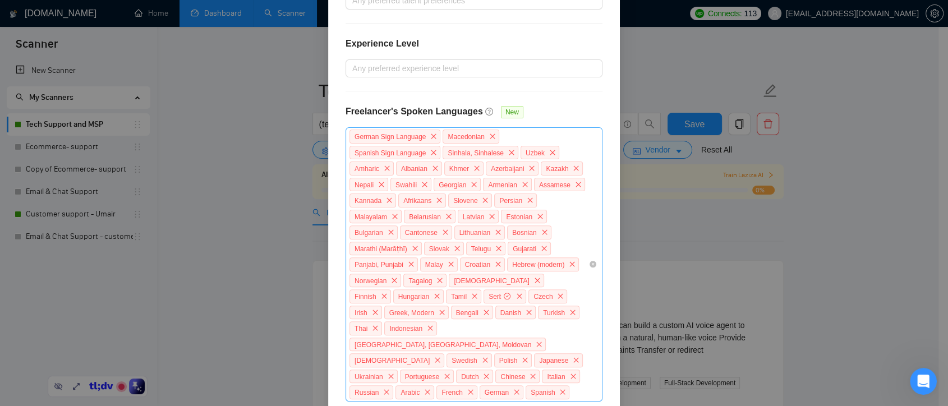
scroll to position [347, 0]
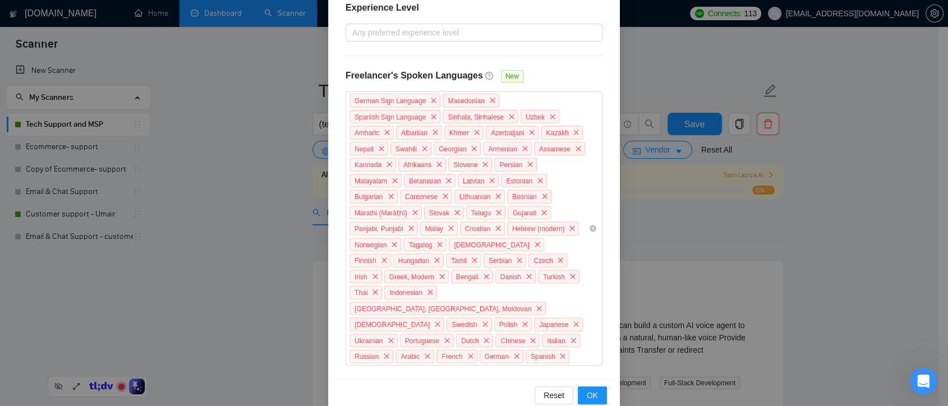
click at [668, 240] on div "Vendor Preferences Freelancer Location Any preffered locations Exclusive Job Op…" at bounding box center [474, 203] width 948 height 406
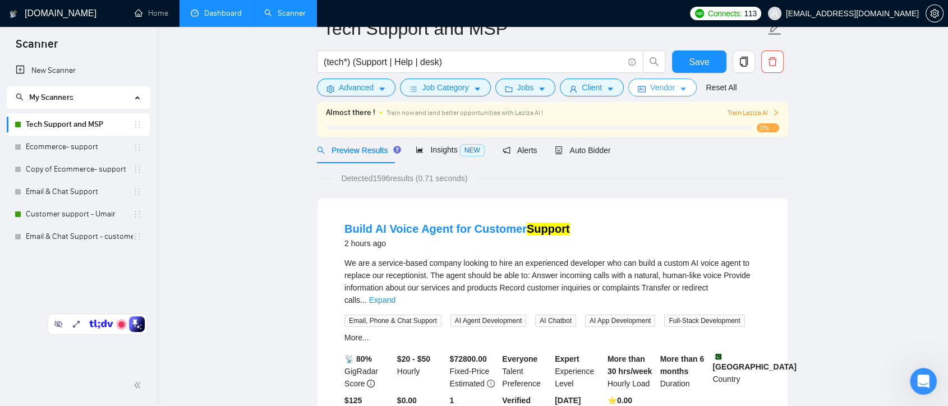
scroll to position [0, 0]
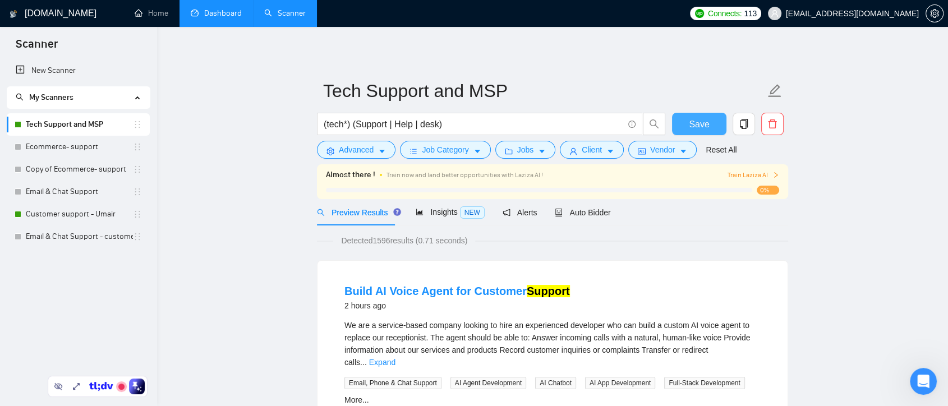
click at [695, 125] on span "Save" at bounding box center [699, 124] width 20 height 14
click at [571, 211] on span "Auto Bidder" at bounding box center [583, 212] width 56 height 9
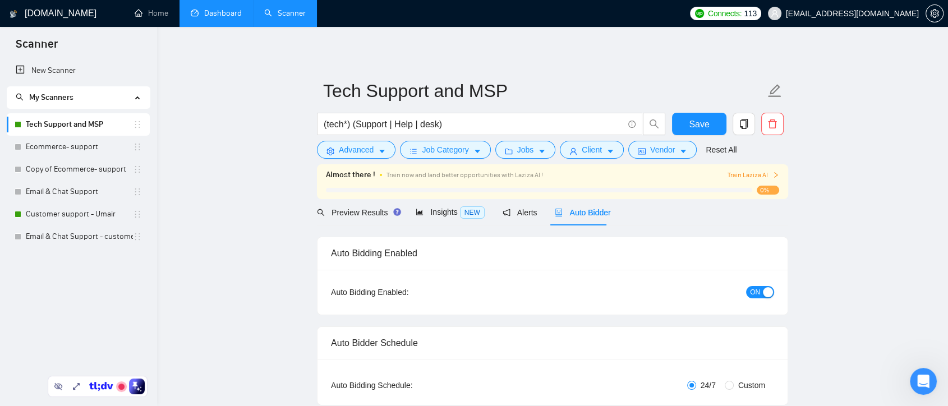
checkbox input "true"
click at [449, 212] on span "Insights NEW" at bounding box center [450, 212] width 68 height 9
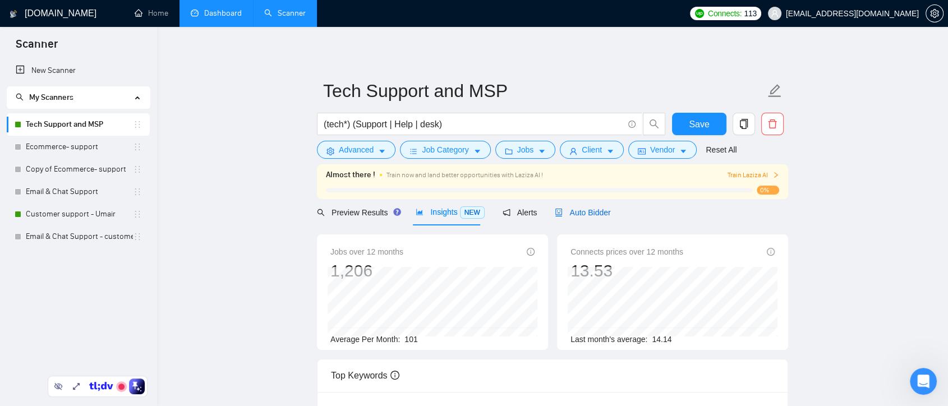
click at [578, 218] on div "Auto Bidder" at bounding box center [583, 213] width 56 height 12
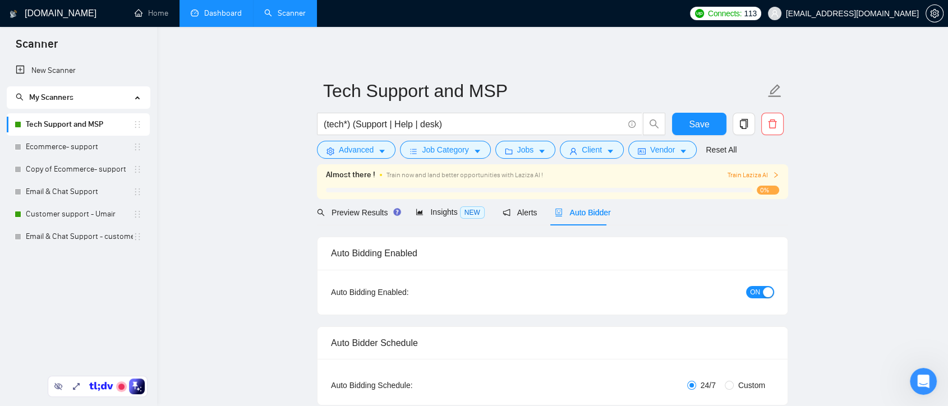
checkbox input "true"
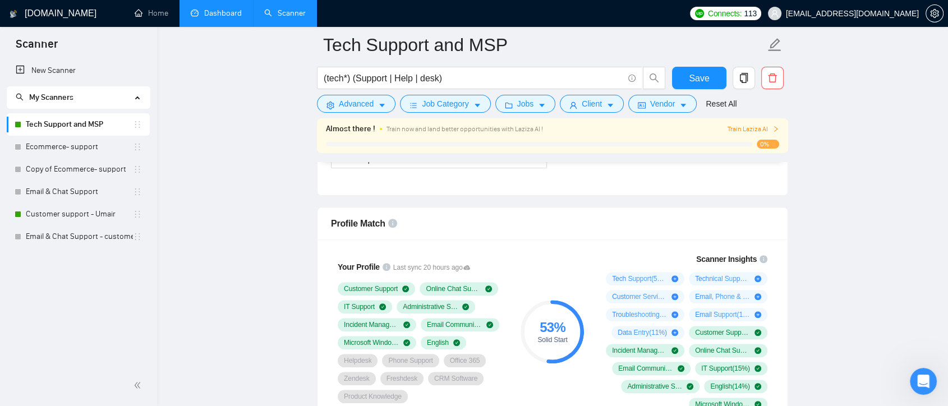
scroll to position [624, 0]
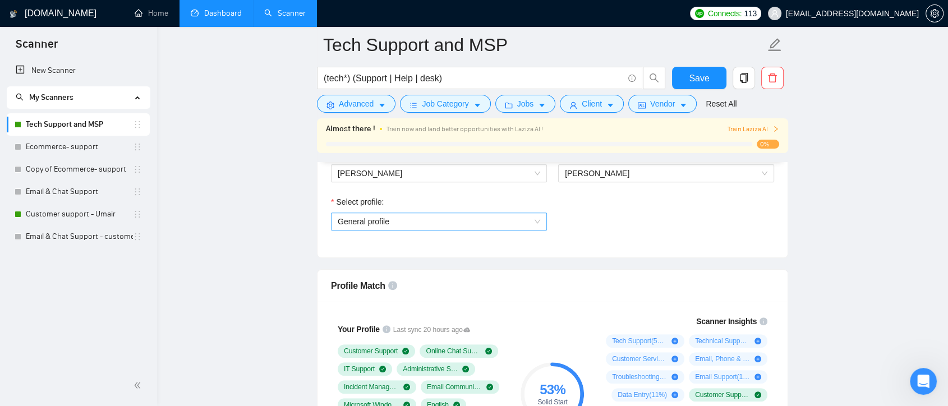
click at [539, 215] on span "General profile" at bounding box center [439, 221] width 203 height 17
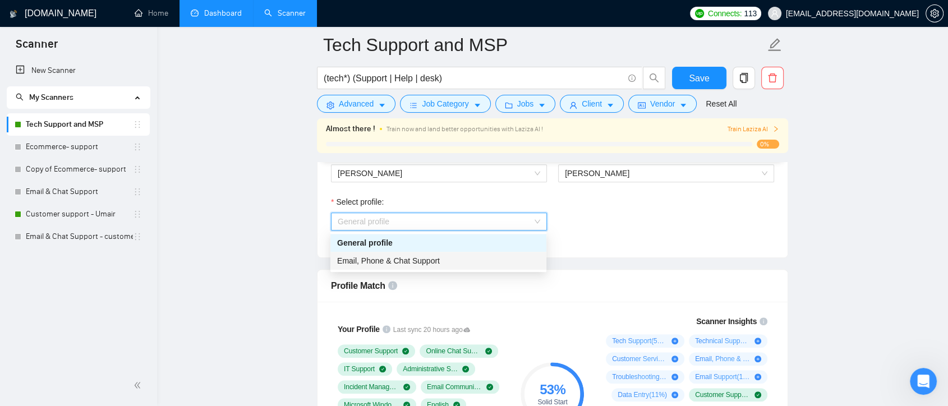
click at [521, 260] on div "Email, Phone & Chat Support" at bounding box center [438, 261] width 203 height 12
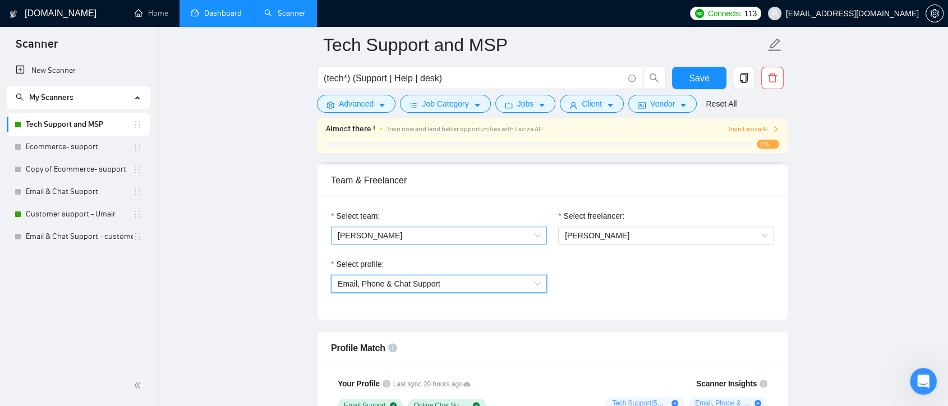
scroll to position [498, 0]
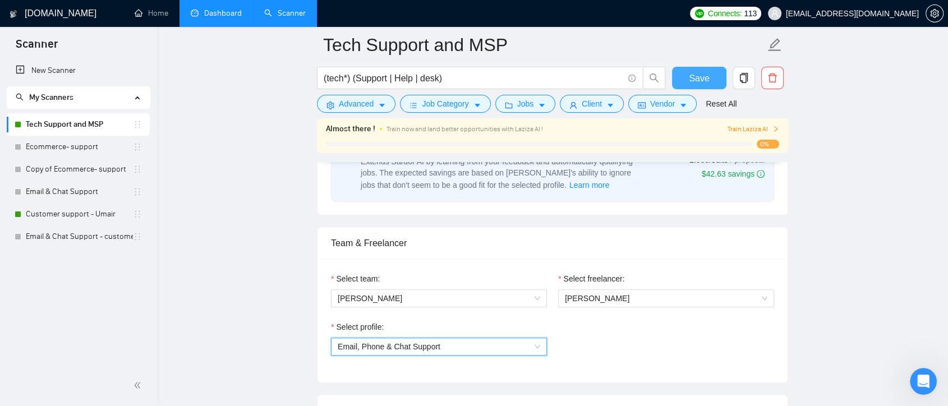
click at [695, 79] on span "Save" at bounding box center [699, 78] width 20 height 14
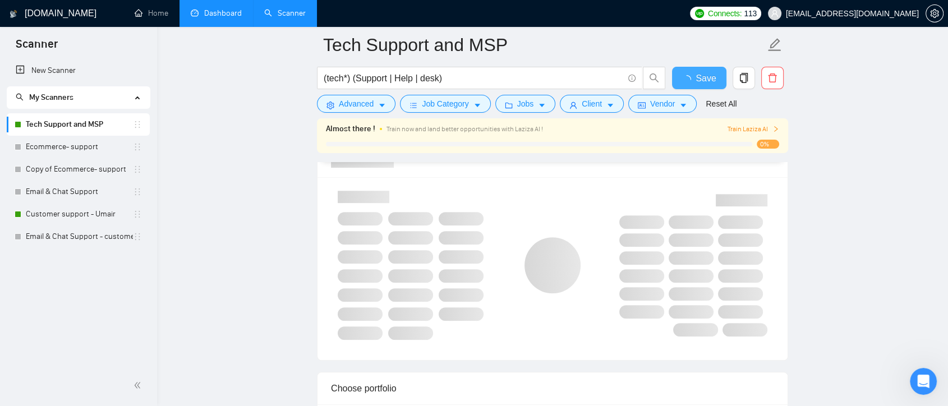
scroll to position [624, 0]
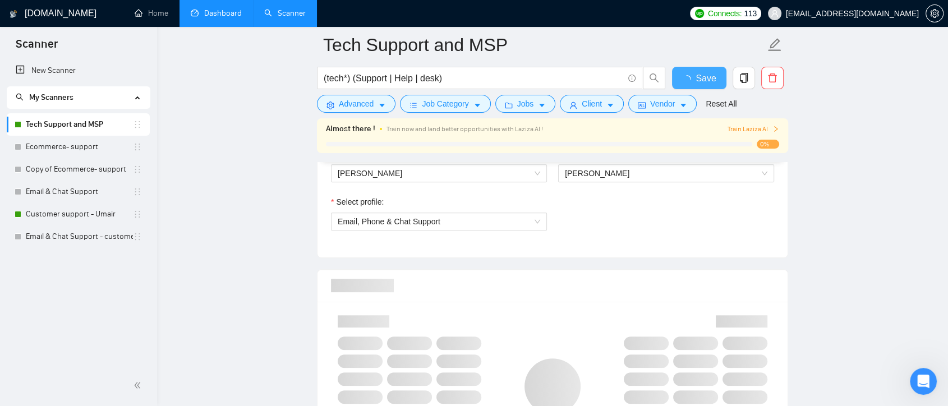
checkbox input "true"
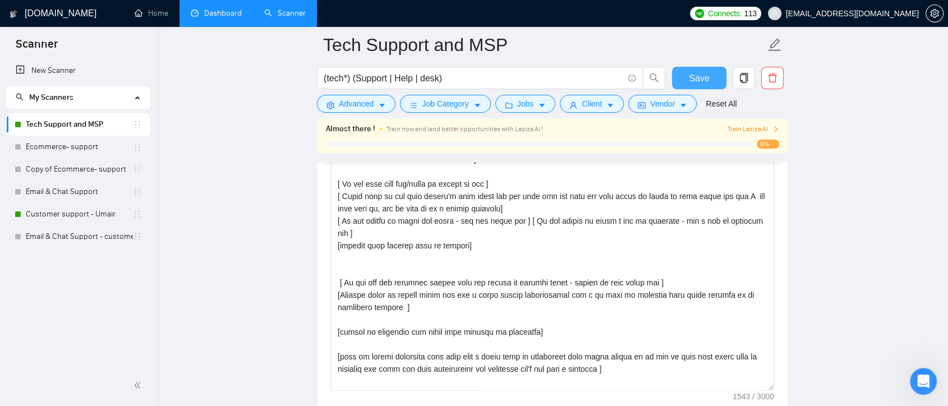
scroll to position [1247, 0]
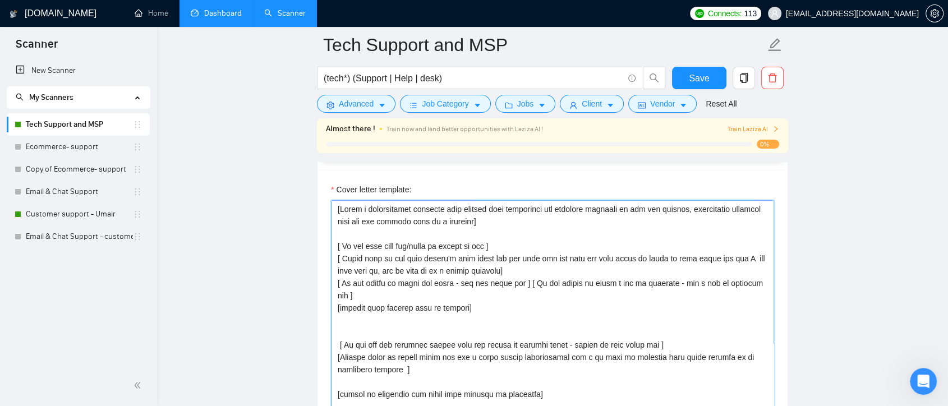
click at [347, 316] on textarea "Cover letter template:" at bounding box center [552, 326] width 443 height 253
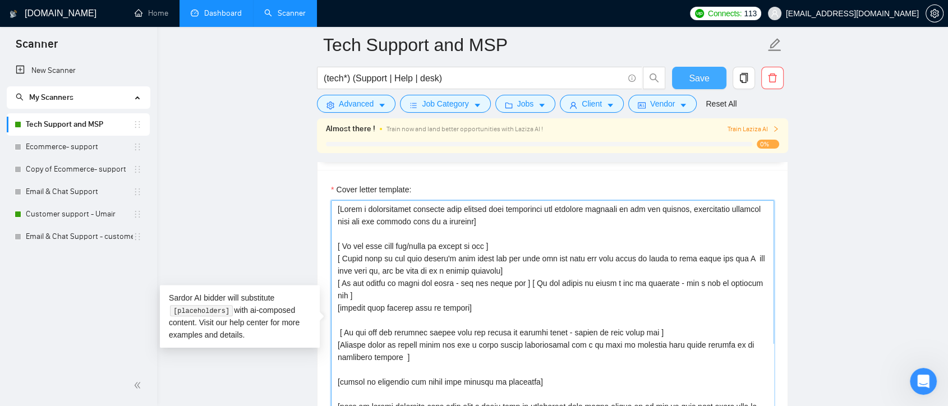
type textarea "[Write a personalized greeting that conveys your enthusiasm and positive reacti…"
click at [700, 77] on span "Save" at bounding box center [699, 78] width 20 height 14
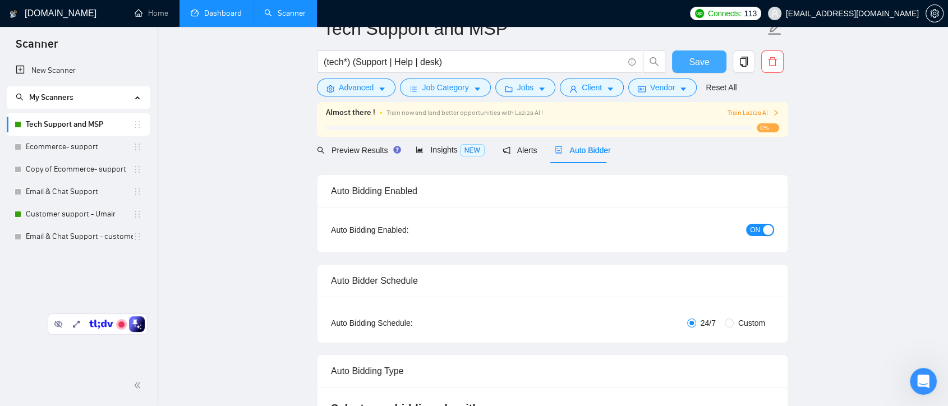
scroll to position [0, 0]
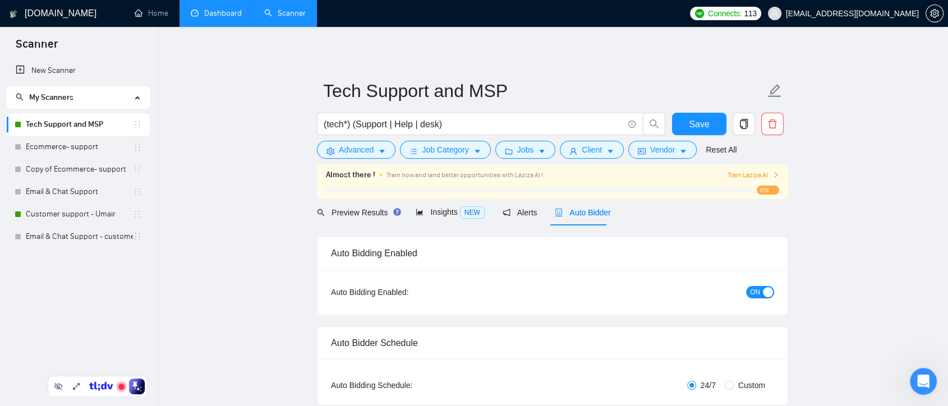
click at [224, 12] on link "Dashboard" at bounding box center [216, 13] width 51 height 10
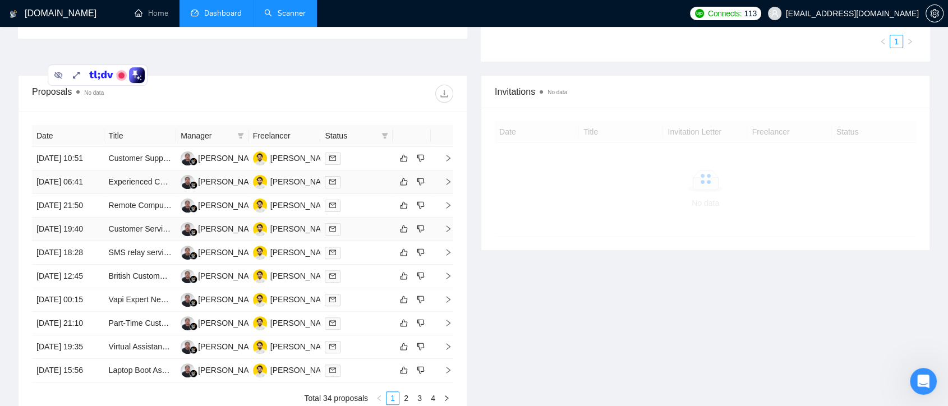
scroll to position [336, 0]
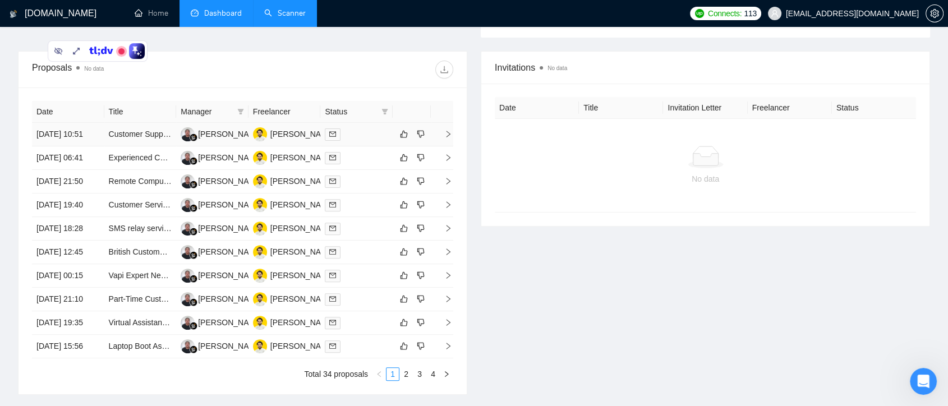
click at [359, 146] on td at bounding box center [356, 135] width 72 height 24
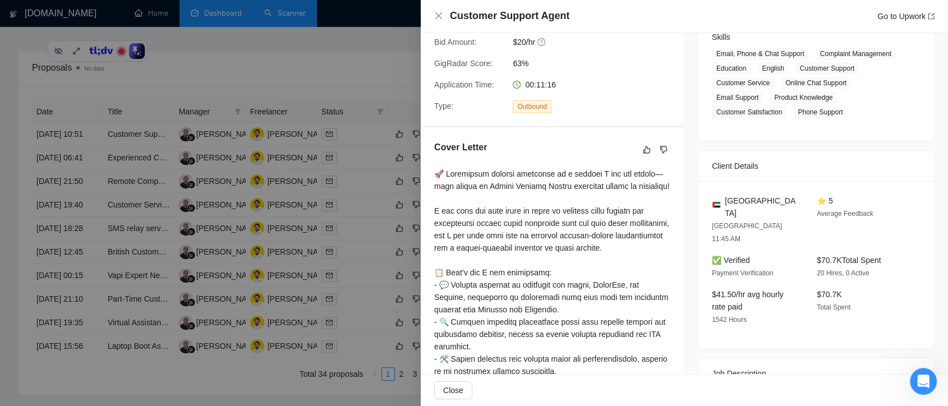
scroll to position [249, 0]
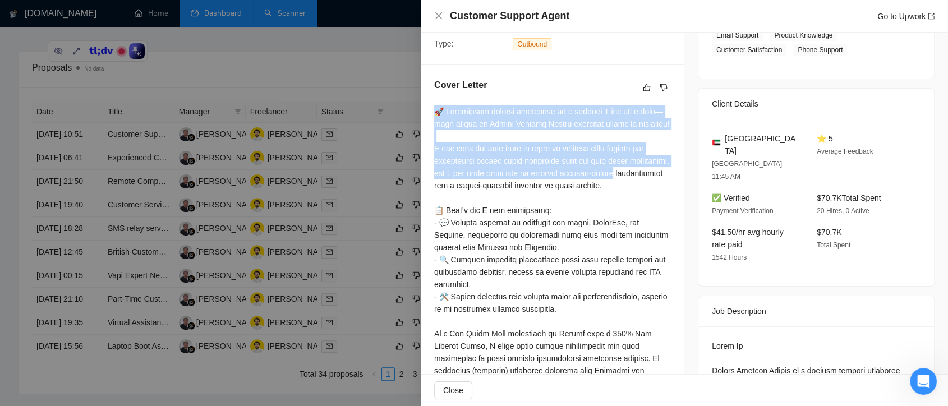
drag, startPoint x: 434, startPoint y: 113, endPoint x: 617, endPoint y: 187, distance: 197.6
click at [617, 187] on div at bounding box center [552, 309] width 236 height 407
click at [661, 136] on div at bounding box center [552, 309] width 236 height 407
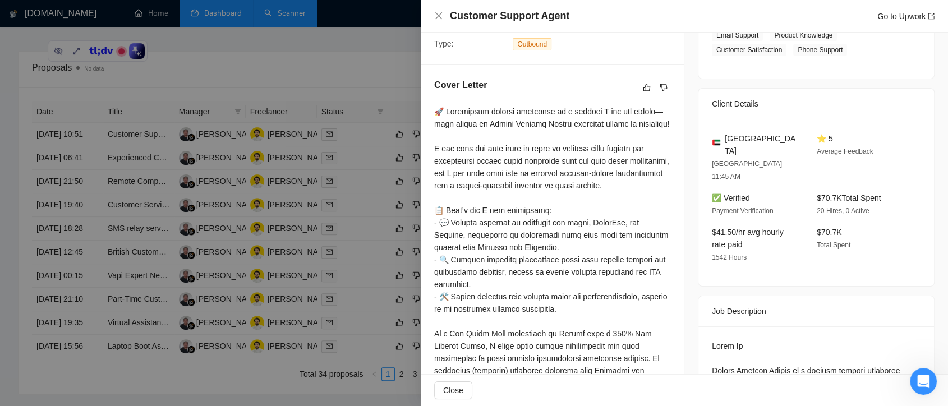
click at [398, 74] on div at bounding box center [474, 203] width 948 height 406
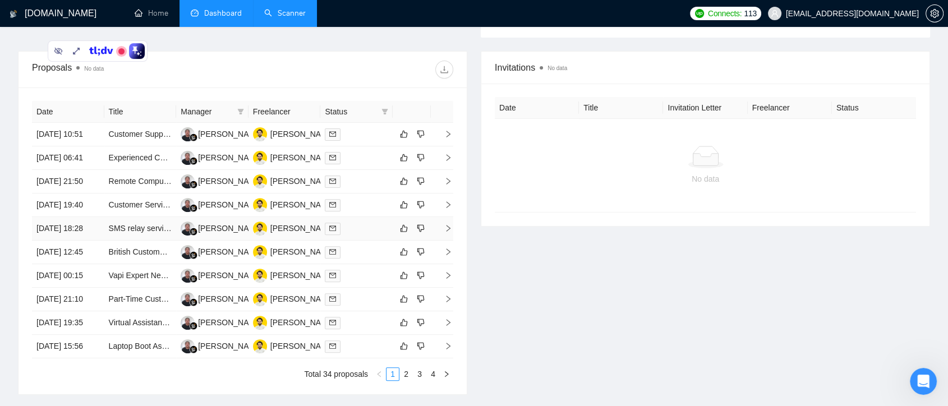
click at [358, 235] on div at bounding box center [356, 228] width 63 height 13
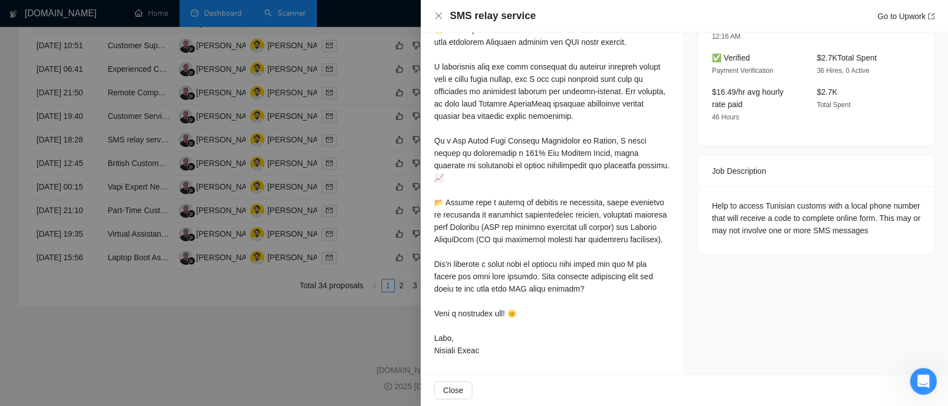
scroll to position [148, 0]
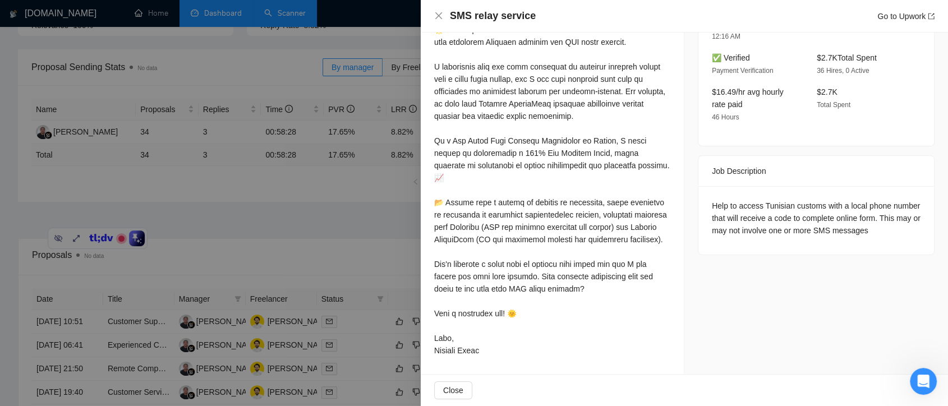
click at [365, 228] on div at bounding box center [474, 203] width 948 height 406
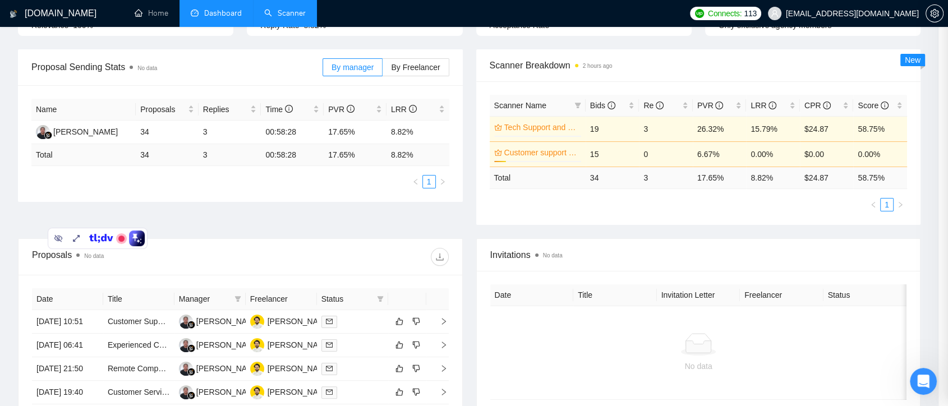
scroll to position [0, 0]
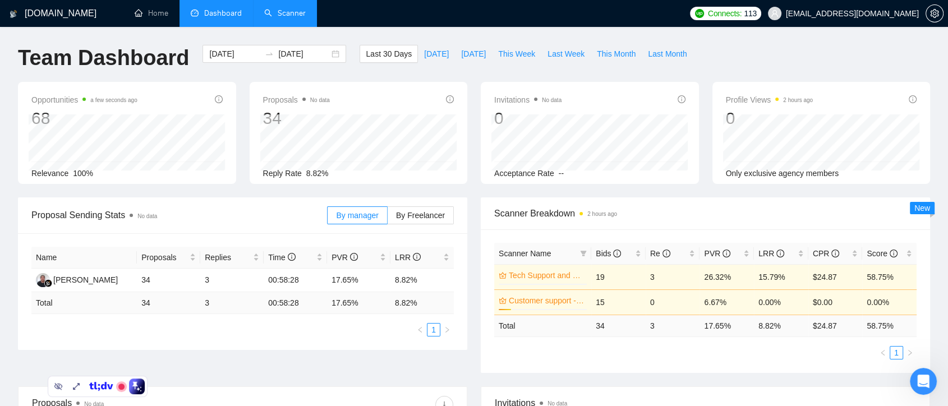
click at [297, 18] on link "Scanner" at bounding box center [285, 13] width 42 height 10
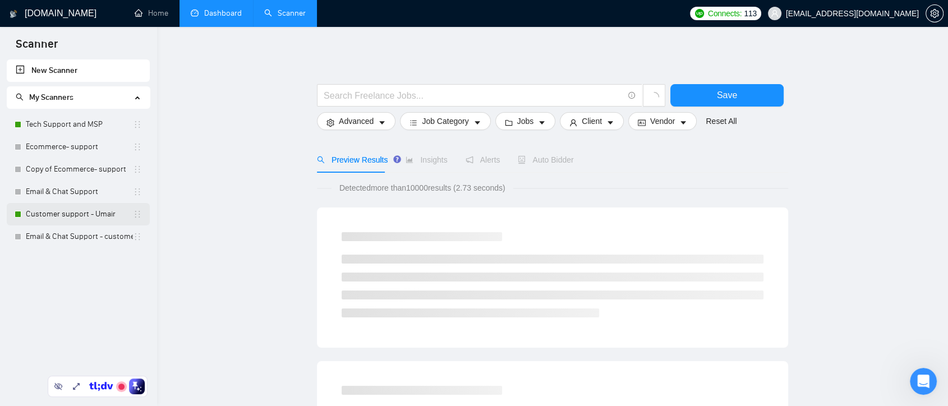
click at [87, 214] on link "Customer support - Umair" at bounding box center [79, 214] width 107 height 22
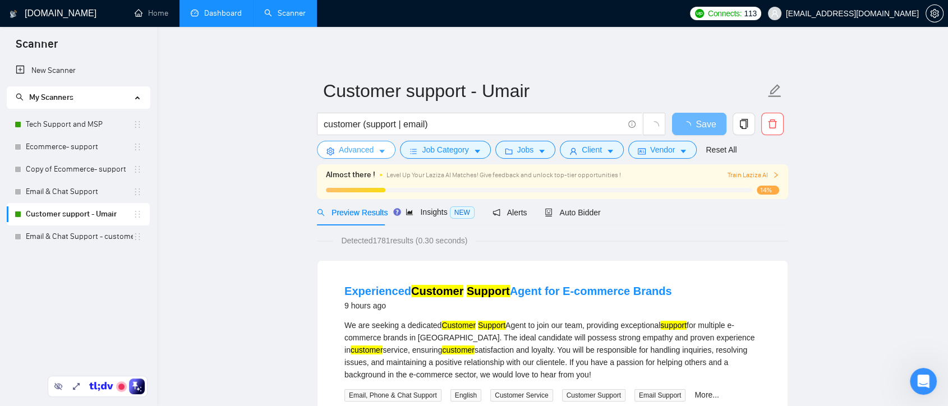
click at [378, 148] on icon "caret-down" at bounding box center [382, 152] width 8 height 8
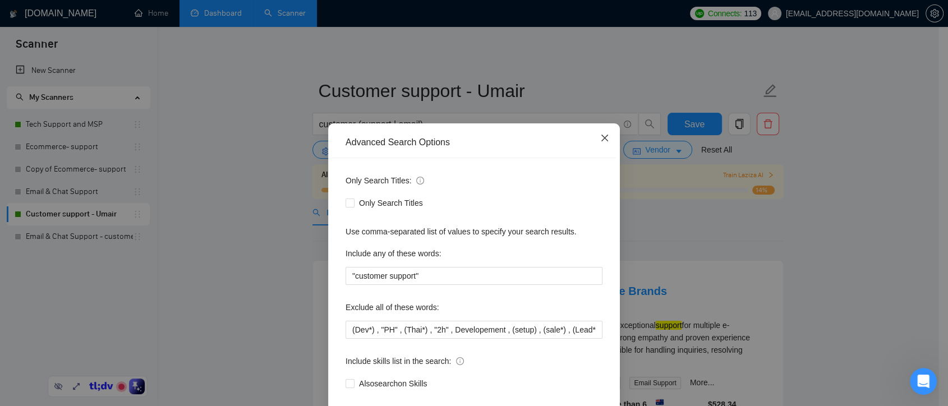
click at [601, 136] on icon "close" at bounding box center [605, 138] width 9 height 9
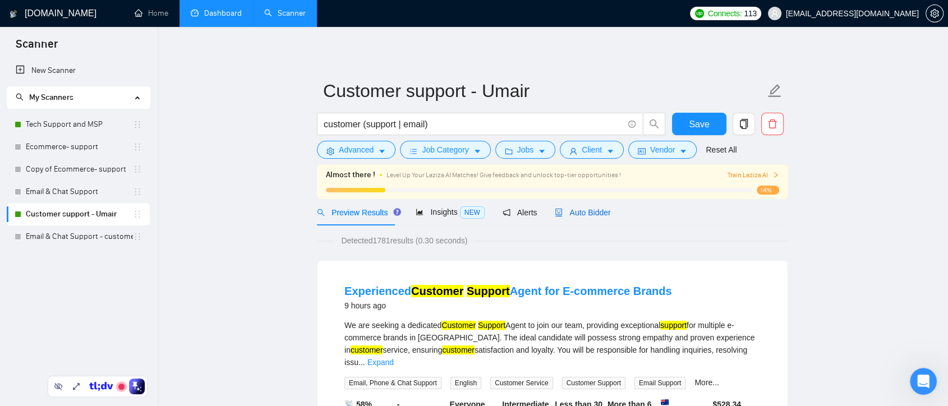
click at [592, 213] on span "Auto Bidder" at bounding box center [583, 212] width 56 height 9
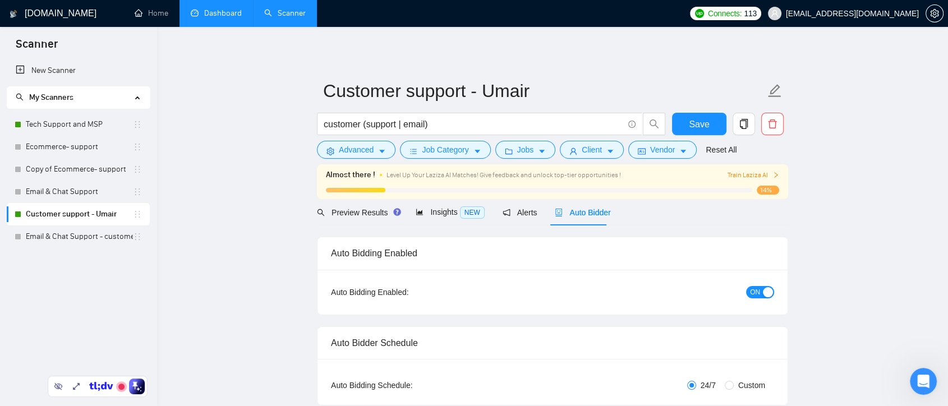
checkbox input "true"
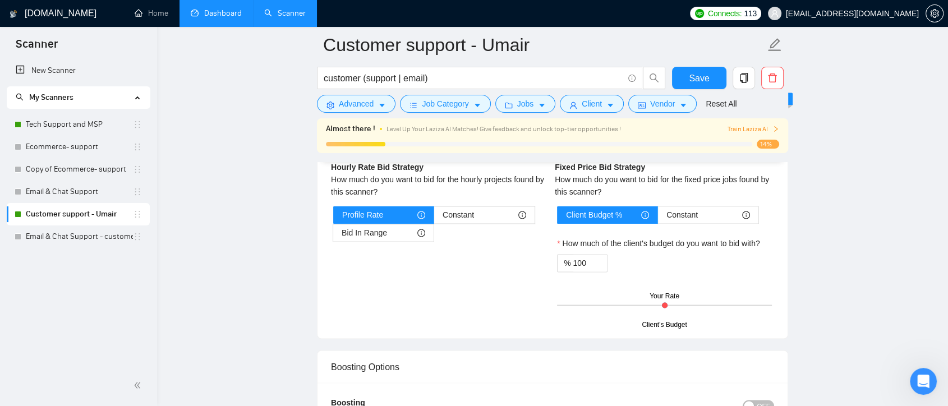
scroll to position [1621, 0]
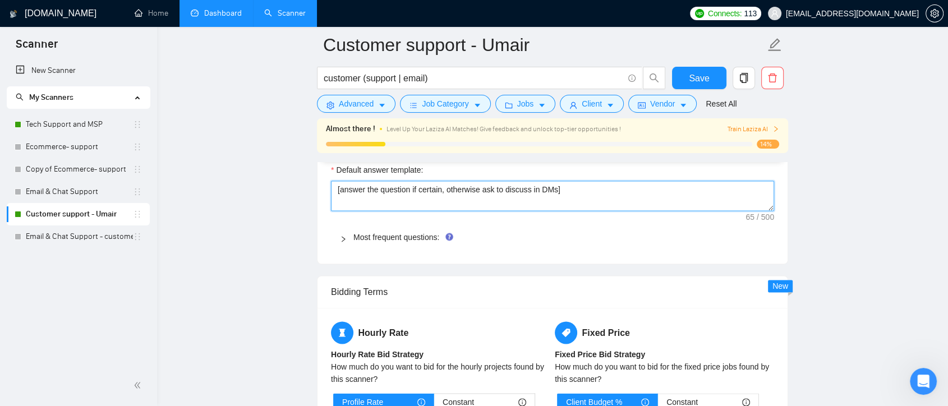
click at [563, 193] on textarea "[answer the question if certain, otherwise ask to discuss in DMs]" at bounding box center [552, 196] width 443 height 30
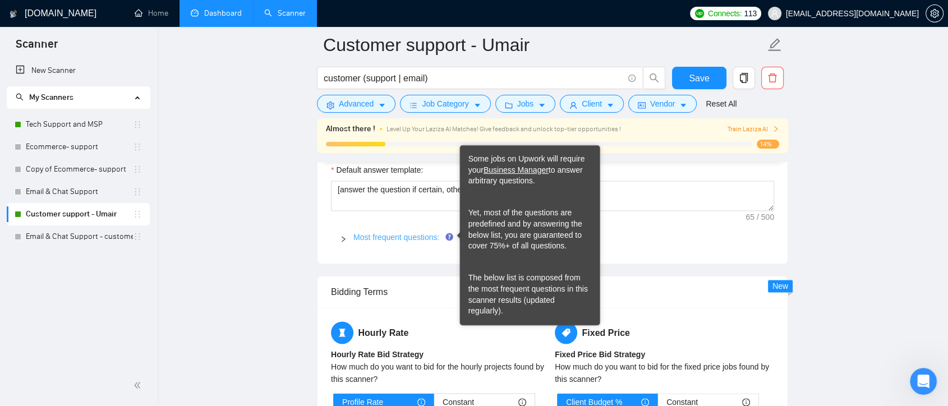
click at [417, 239] on link "Most frequent questions:" at bounding box center [397, 237] width 86 height 9
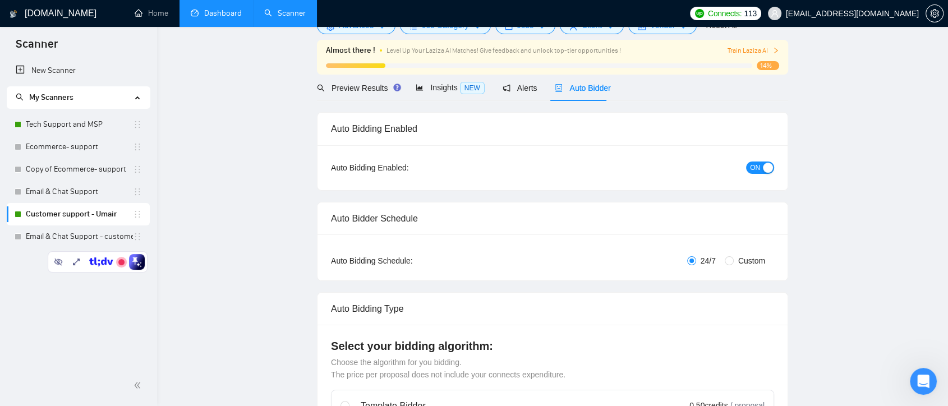
scroll to position [0, 0]
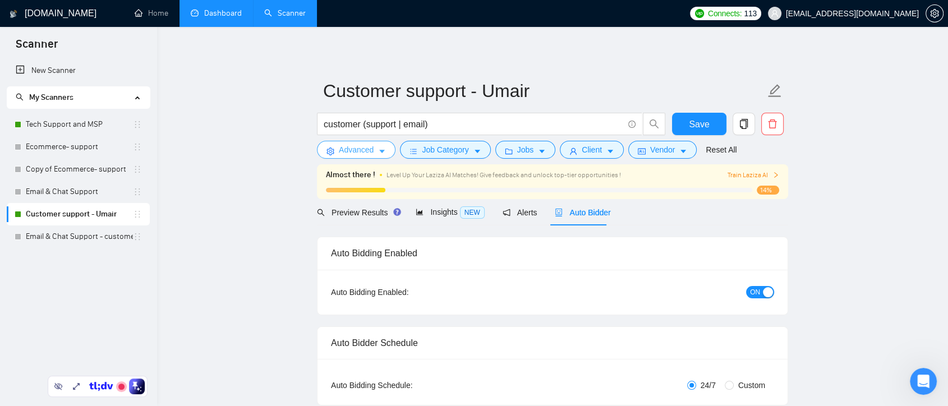
click at [359, 149] on span "Advanced" at bounding box center [356, 150] width 35 height 12
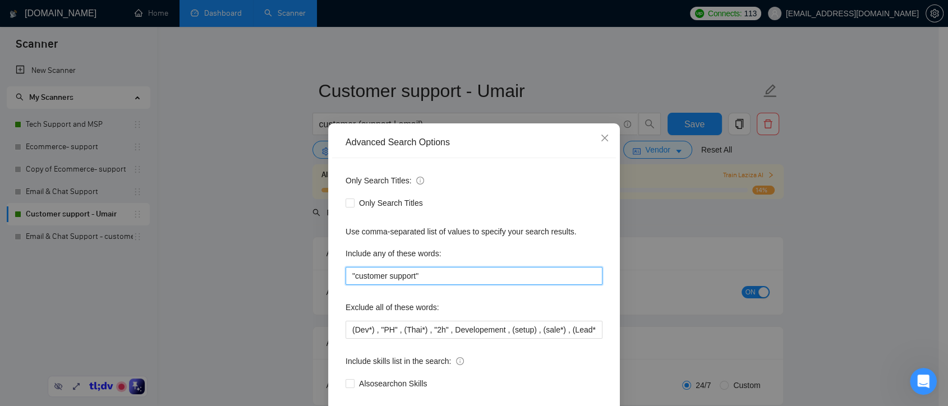
drag, startPoint x: 437, startPoint y: 275, endPoint x: 352, endPoint y: 264, distance: 86.0
click at [318, 273] on div "Advanced Search Options Only Search Titles: Only Search Titles Use comma-separa…" at bounding box center [474, 203] width 948 height 406
click at [603, 134] on icon "close" at bounding box center [605, 138] width 9 height 9
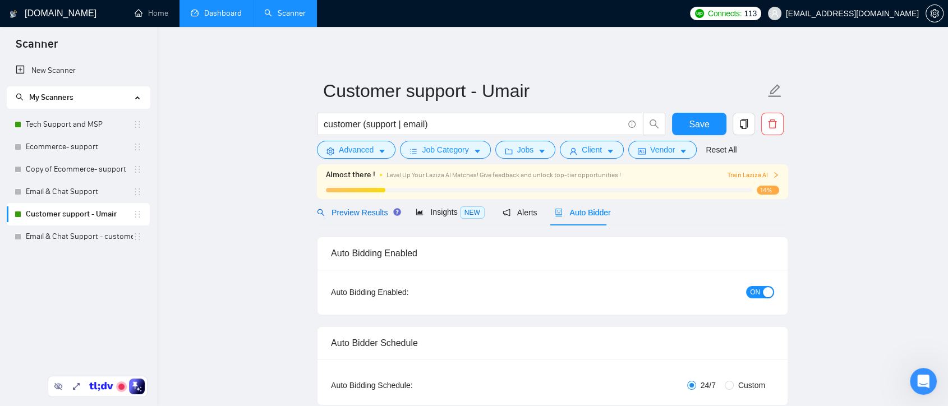
click at [356, 215] on span "Preview Results" at bounding box center [357, 212] width 81 height 9
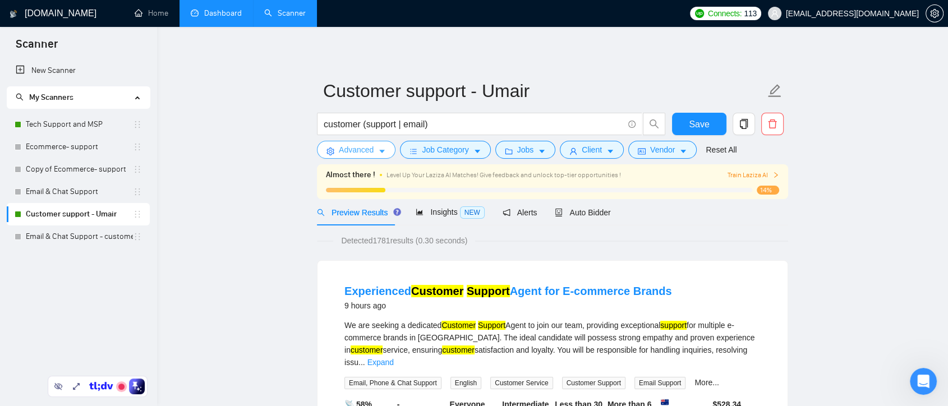
click at [361, 146] on span "Advanced" at bounding box center [356, 150] width 35 height 12
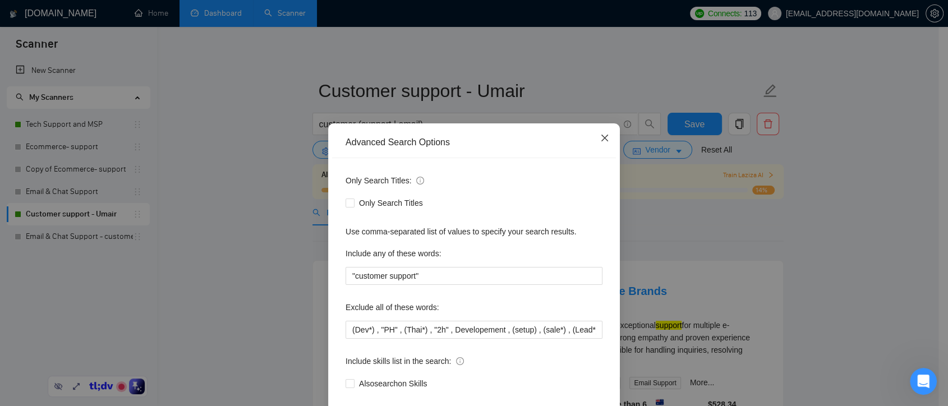
click at [601, 139] on icon "close" at bounding box center [605, 138] width 9 height 9
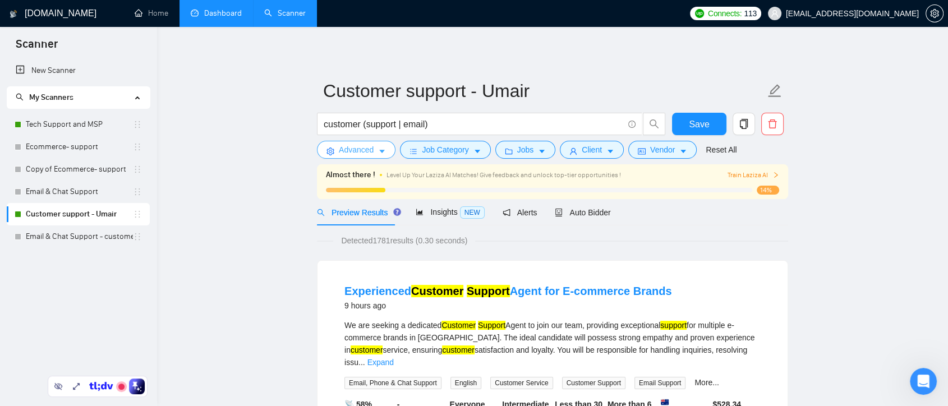
click at [364, 153] on span "Advanced" at bounding box center [356, 150] width 35 height 12
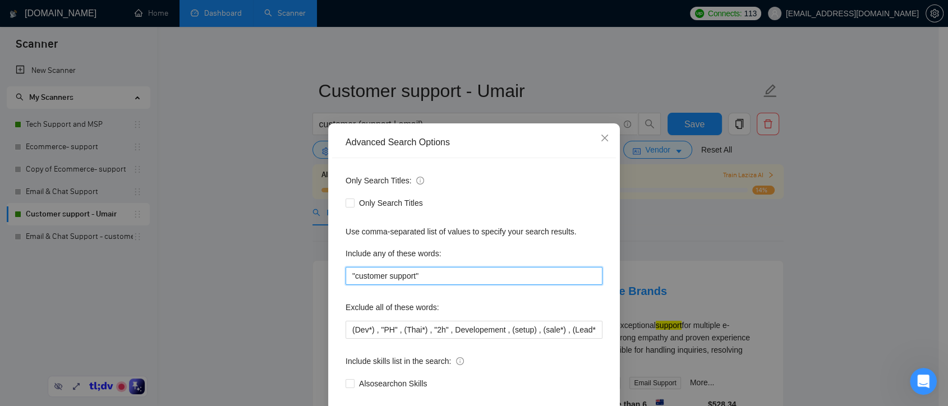
drag, startPoint x: 436, startPoint y: 274, endPoint x: 328, endPoint y: 265, distance: 108.7
click at [332, 265] on div "Only Search Titles: Only Search Titles Use comma-separated list of values to sp…" at bounding box center [474, 289] width 284 height 262
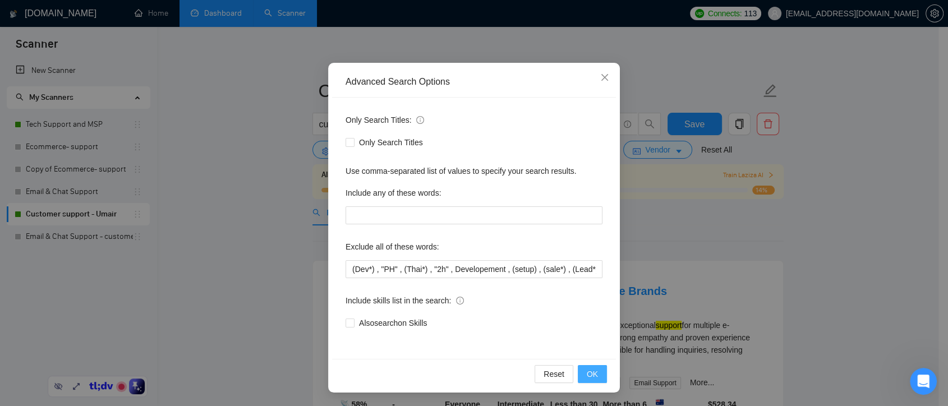
click at [587, 372] on span "OK" at bounding box center [592, 374] width 11 height 12
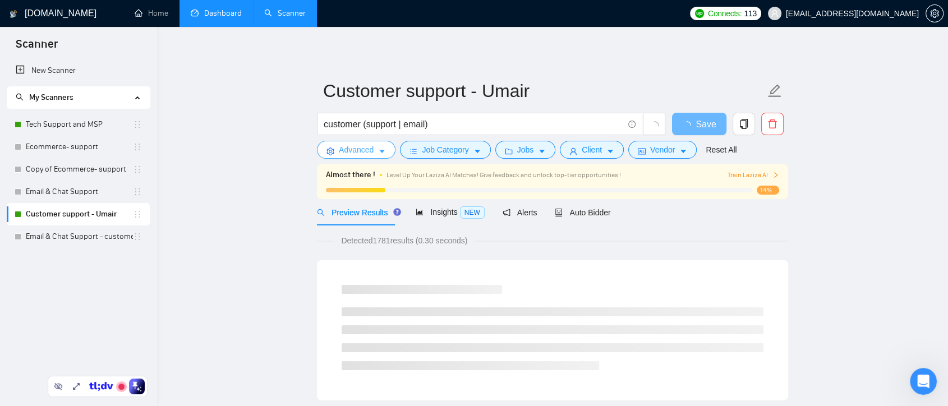
scroll to position [0, 0]
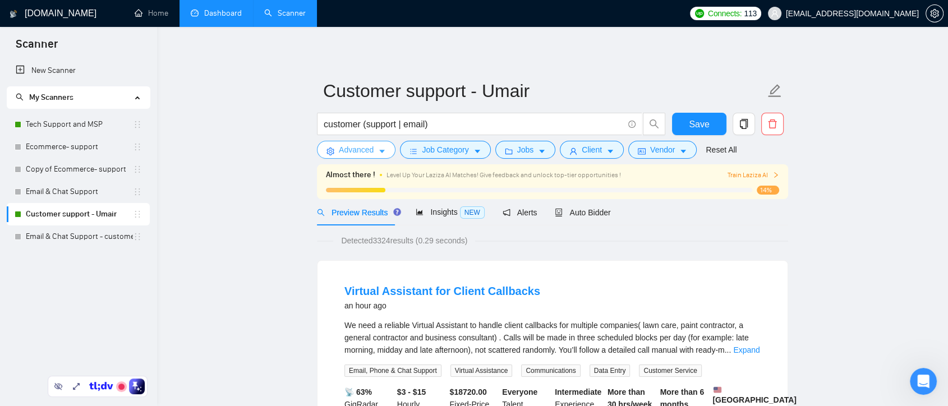
click at [386, 155] on button "Advanced" at bounding box center [356, 150] width 79 height 18
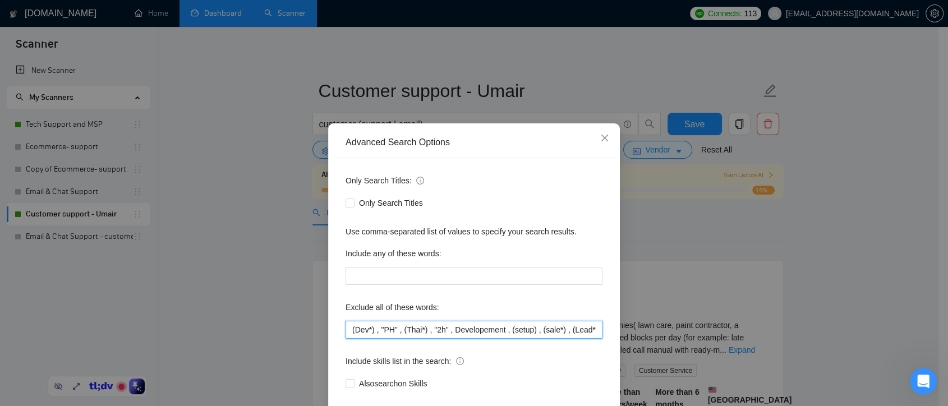
click at [438, 327] on input "(Dev*) , "PH" , (Thai*) , "2h" , Developement , (setup) , (sale*) , (Lead*) , $…" at bounding box center [474, 330] width 257 height 18
drag, startPoint x: 480, startPoint y: 330, endPoint x: 617, endPoint y: 329, distance: 136.9
click at [617, 329] on div "Advanced Search Options Only Search Titles: Only Search Titles Use comma-separa…" at bounding box center [474, 203] width 948 height 406
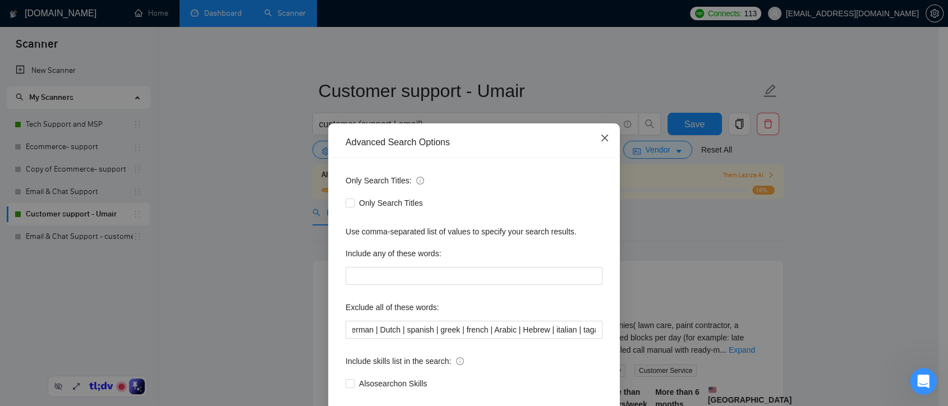
click at [595, 145] on span "Close" at bounding box center [605, 138] width 30 height 30
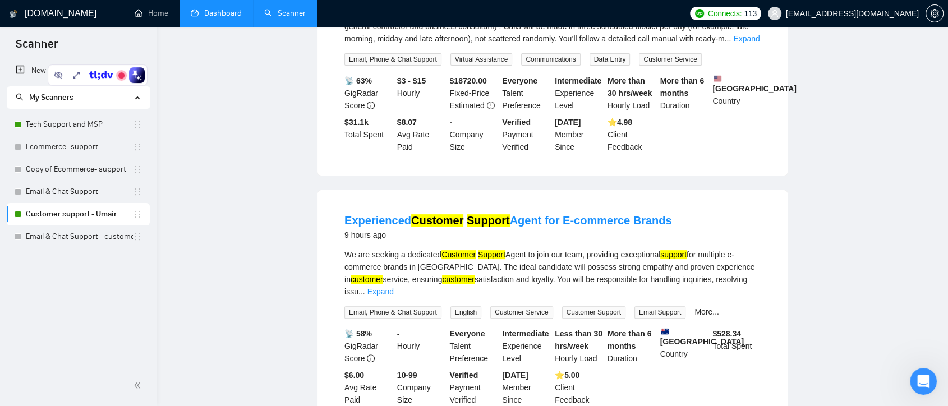
scroll to position [0, 0]
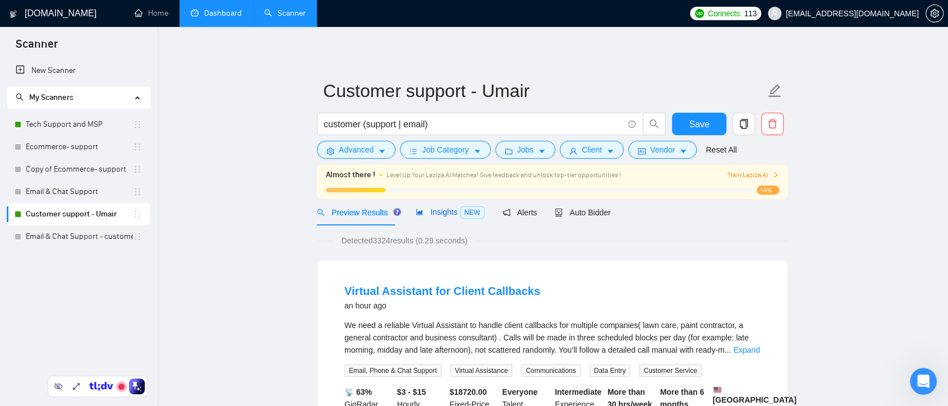
click at [433, 215] on span "Insights NEW" at bounding box center [450, 212] width 68 height 9
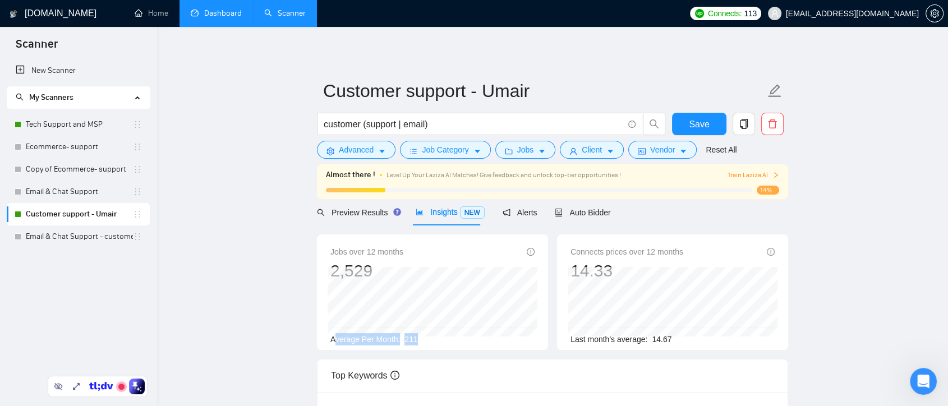
drag, startPoint x: 418, startPoint y: 340, endPoint x: 336, endPoint y: 336, distance: 82.6
click at [336, 336] on div "Average Per Month: 211" at bounding box center [433, 339] width 204 height 12
click at [427, 336] on div "Average Per Month: 211" at bounding box center [433, 339] width 204 height 12
click at [350, 208] on span "Preview Results" at bounding box center [357, 212] width 81 height 9
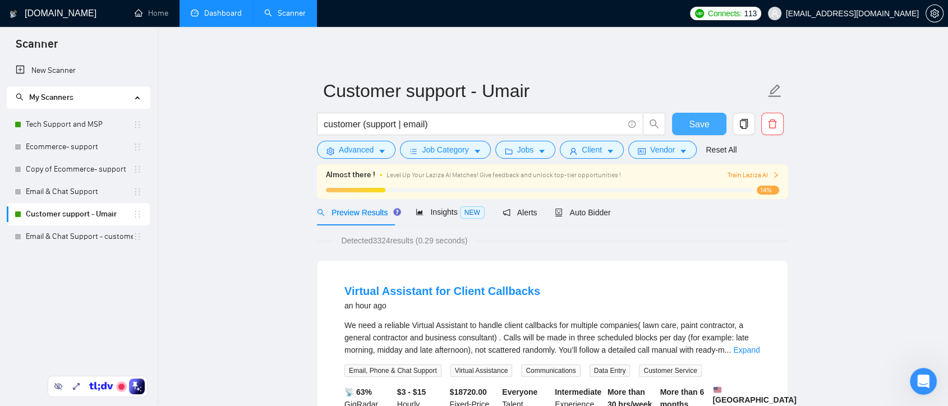
click at [690, 128] on span "Save" at bounding box center [699, 124] width 20 height 14
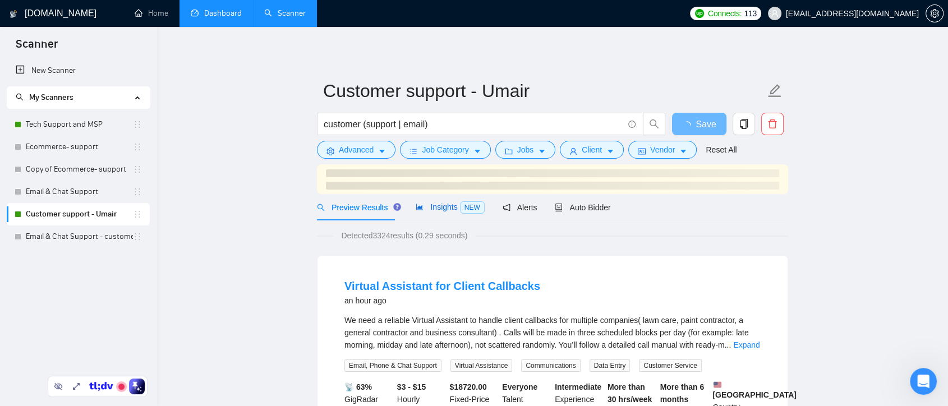
click at [434, 209] on span "Insights NEW" at bounding box center [450, 207] width 68 height 9
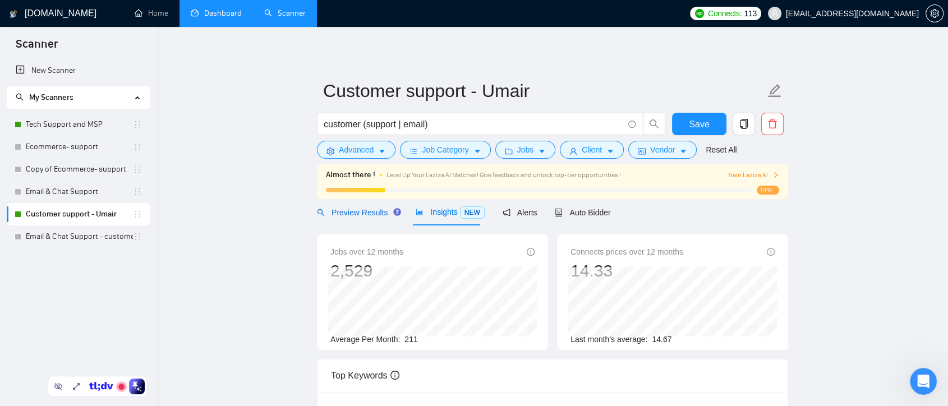
click at [358, 214] on span "Preview Results" at bounding box center [357, 212] width 81 height 9
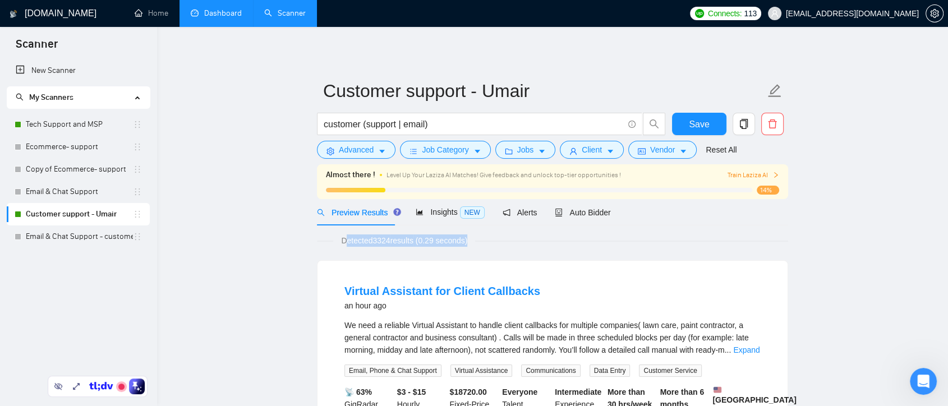
drag, startPoint x: 348, startPoint y: 241, endPoint x: 475, endPoint y: 246, distance: 126.9
click at [475, 246] on span "Detected 3324 results (0.29 seconds)" at bounding box center [404, 241] width 142 height 12
click at [506, 240] on div "Detected 3324 results (0.29 seconds)" at bounding box center [552, 241] width 471 height 12
click at [436, 209] on span "Insights NEW" at bounding box center [450, 212] width 68 height 9
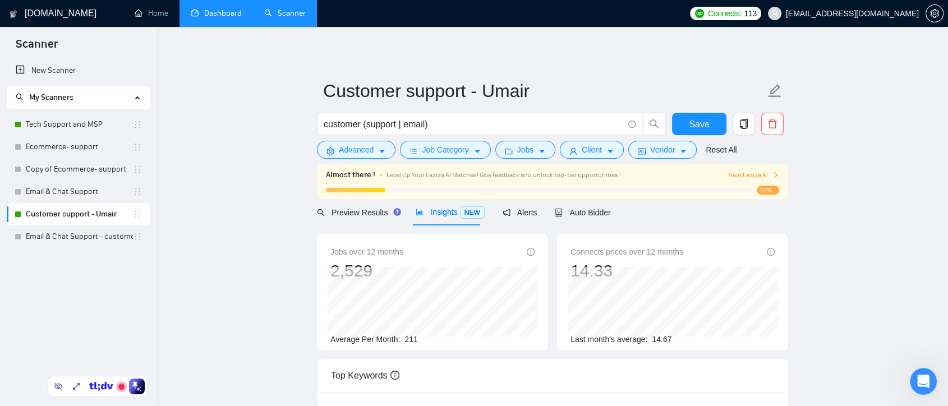
drag, startPoint x: 331, startPoint y: 254, endPoint x: 426, endPoint y: 249, distance: 95.5
click at [437, 251] on div "Jobs over 12 months 2,529" at bounding box center [433, 264] width 204 height 36
drag, startPoint x: 418, startPoint y: 248, endPoint x: 411, endPoint y: 254, distance: 8.3
click at [411, 254] on div "Jobs over 12 months 2,529" at bounding box center [433, 264] width 204 height 36
click at [413, 254] on div "Jobs over 12 months 2,529" at bounding box center [433, 264] width 204 height 36
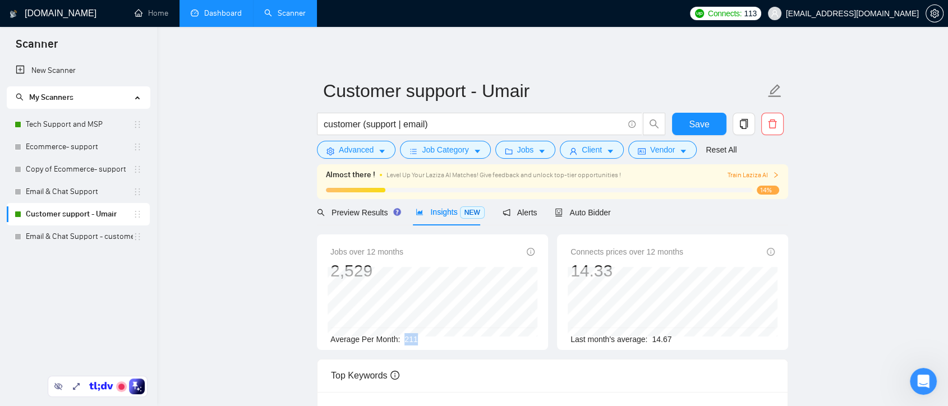
drag, startPoint x: 421, startPoint y: 336, endPoint x: 399, endPoint y: 337, distance: 21.9
click at [399, 337] on div "Average Per Month: 211" at bounding box center [433, 339] width 204 height 12
drag, startPoint x: 423, startPoint y: 343, endPoint x: 444, endPoint y: 340, distance: 21.0
click at [424, 343] on div "Average Per Month: 211" at bounding box center [433, 339] width 204 height 12
click at [370, 213] on span "Preview Results" at bounding box center [357, 212] width 81 height 9
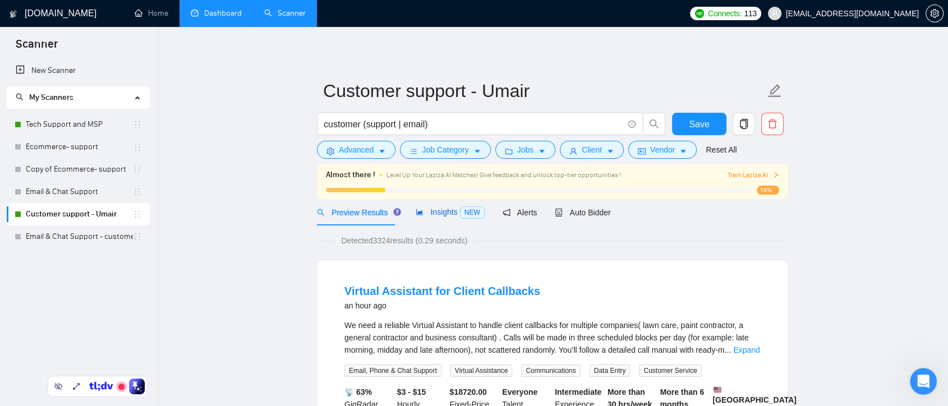
click at [433, 209] on span "Insights NEW" at bounding box center [450, 212] width 68 height 9
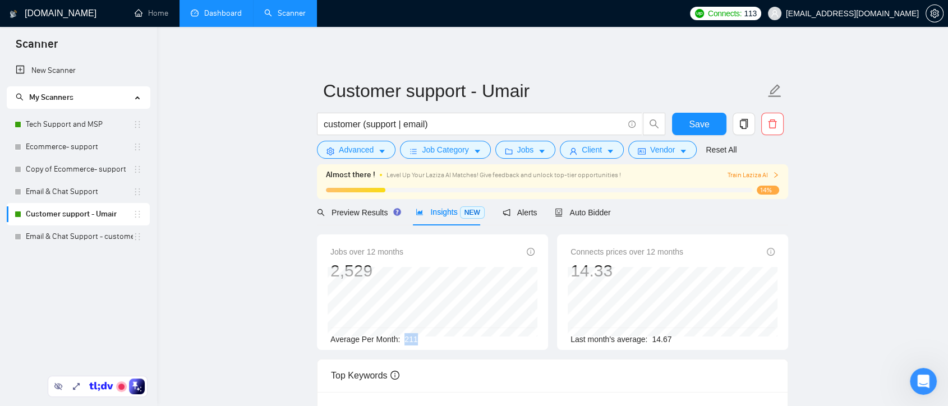
drag, startPoint x: 404, startPoint y: 336, endPoint x: 425, endPoint y: 336, distance: 20.8
click at [425, 336] on div "Average Per Month: 211" at bounding box center [433, 339] width 204 height 12
click at [425, 338] on div "Average Per Month: 211" at bounding box center [433, 339] width 204 height 12
drag, startPoint x: 422, startPoint y: 340, endPoint x: 401, endPoint y: 336, distance: 21.0
click at [401, 336] on div "Average Per Month: 211" at bounding box center [433, 339] width 204 height 12
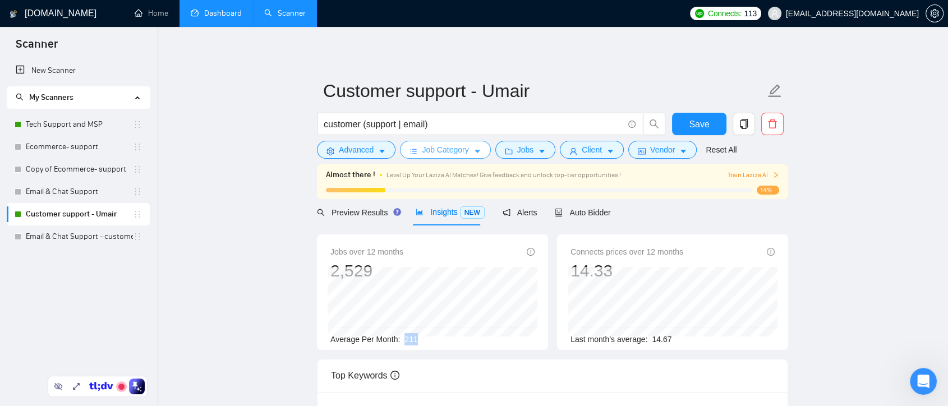
click at [468, 152] on button "Job Category" at bounding box center [445, 150] width 90 height 18
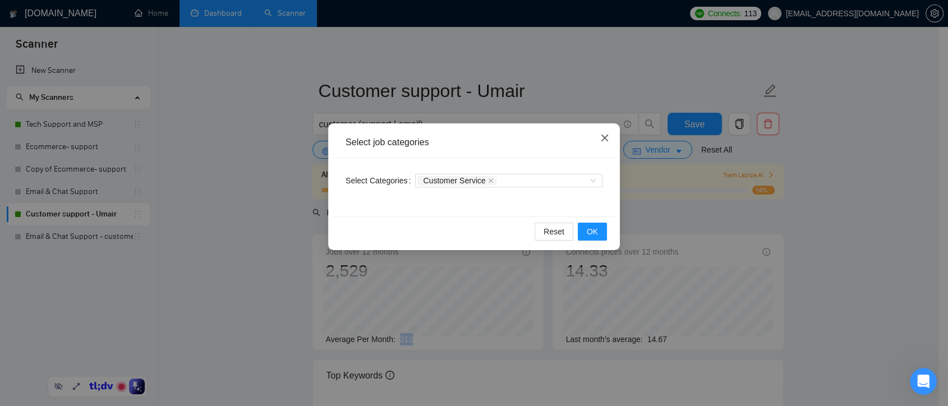
click at [610, 135] on span "Close" at bounding box center [605, 138] width 30 height 30
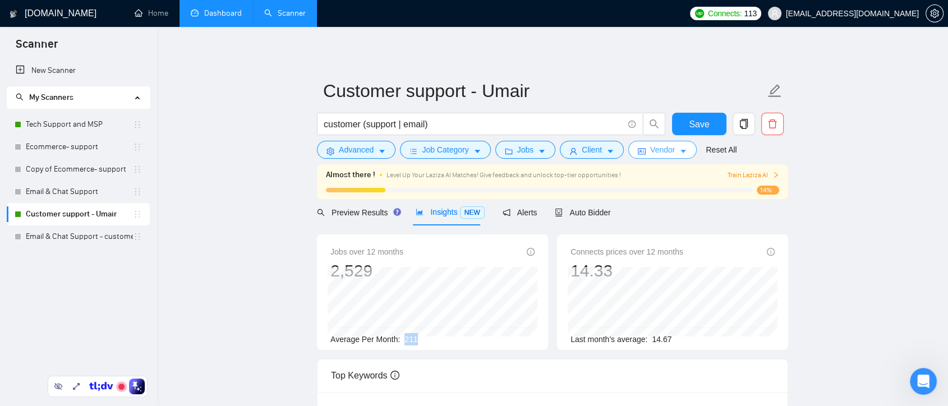
click at [658, 150] on span "Vendor" at bounding box center [662, 150] width 25 height 12
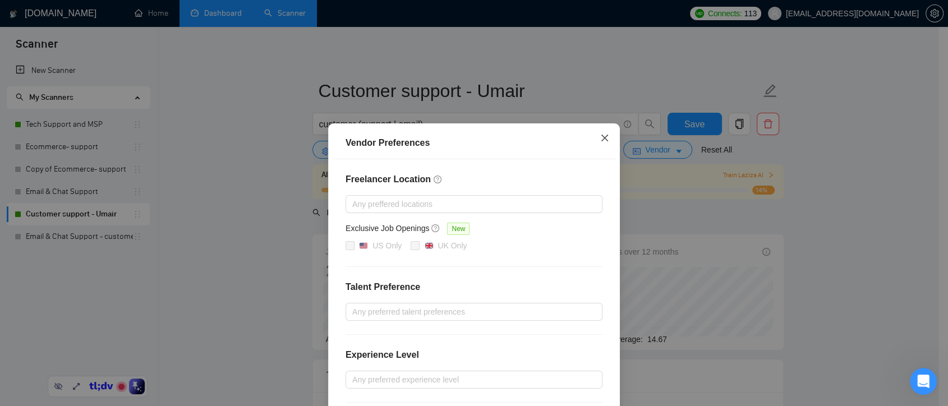
click at [597, 131] on span "Close" at bounding box center [605, 138] width 30 height 30
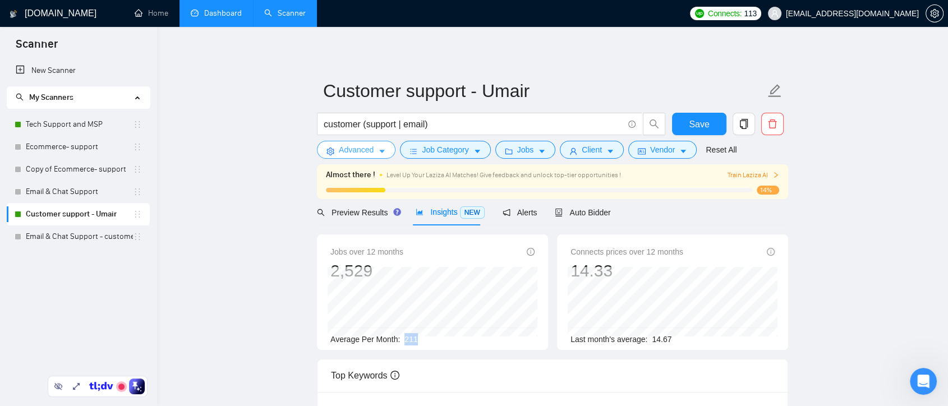
click at [354, 153] on span "Advanced" at bounding box center [356, 150] width 35 height 12
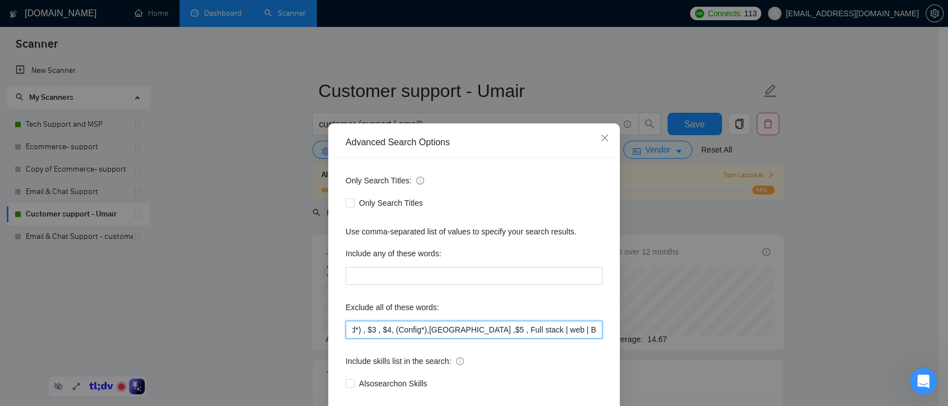
scroll to position [0, 548]
drag, startPoint x: 489, startPoint y: 331, endPoint x: 654, endPoint y: 327, distance: 165.1
click at [657, 327] on div "Advanced Search Options Only Search Titles: Only Search Titles Use comma-separa…" at bounding box center [474, 203] width 948 height 406
click at [516, 332] on input "(Dev*) , "PH" , (Thai*) , "2h" , Developement , (setup) , (sale*) , (Lead*) , $…" at bounding box center [474, 330] width 257 height 18
click at [510, 328] on input "(Dev*) , "PH" , (Thai*) , "2h" , Developement , (setup) , (sale*) , (Lead*) , $…" at bounding box center [474, 330] width 257 height 18
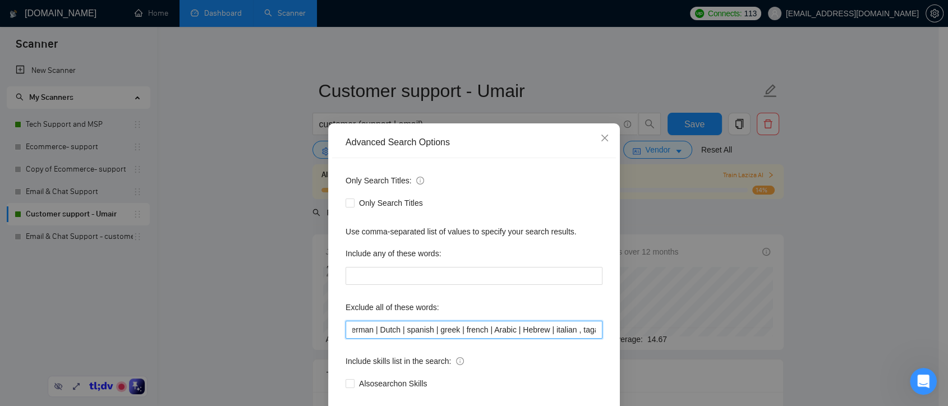
type input "(Dev*) , "PH" , (Thai*) , "2h" , Developement , (setup) , (sale*) , (Lead*) , $…"
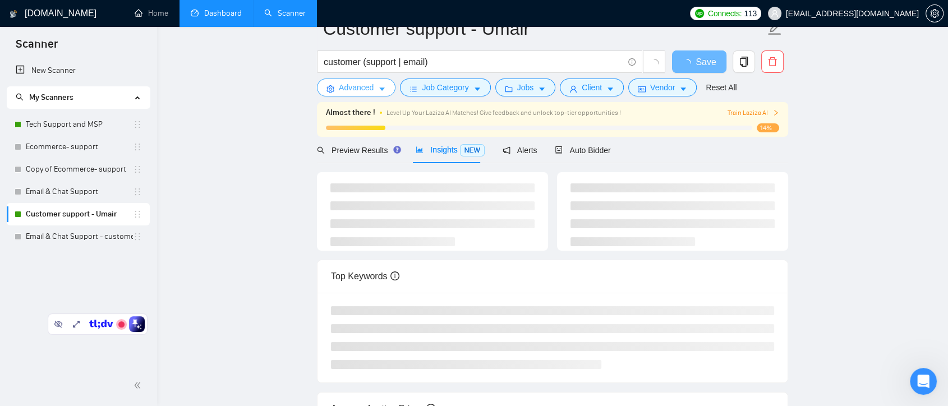
scroll to position [0, 0]
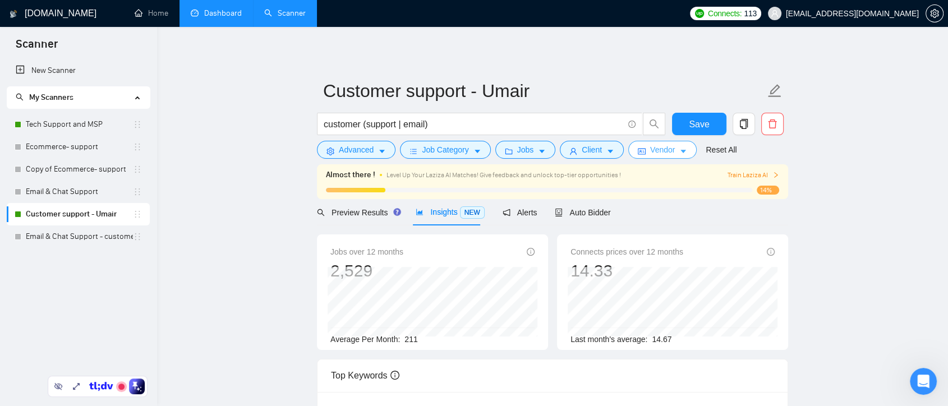
click at [656, 152] on span "Vendor" at bounding box center [662, 150] width 25 height 12
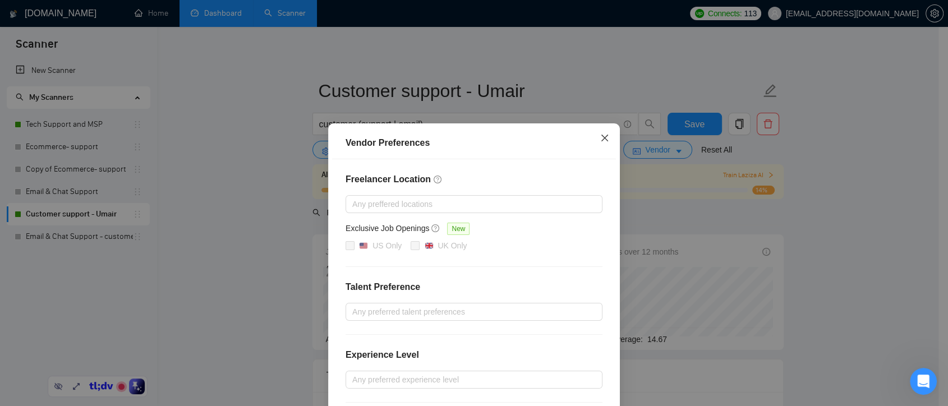
click at [602, 140] on icon "close" at bounding box center [605, 138] width 7 height 7
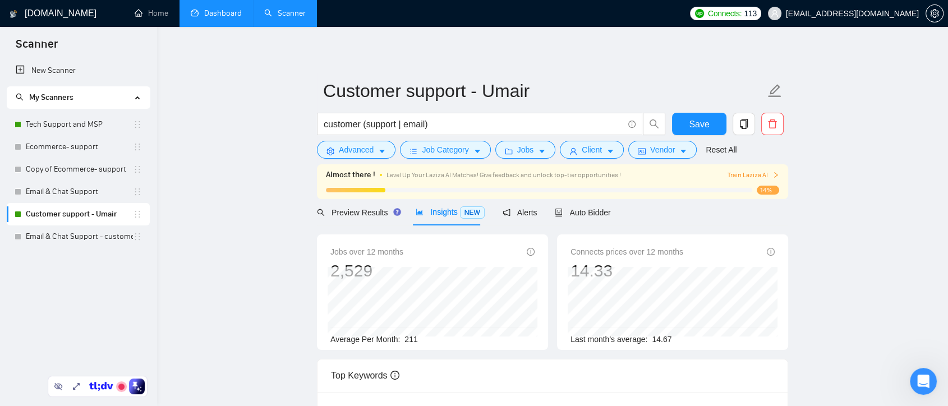
click at [191, 12] on link "Dashboard" at bounding box center [216, 13] width 51 height 10
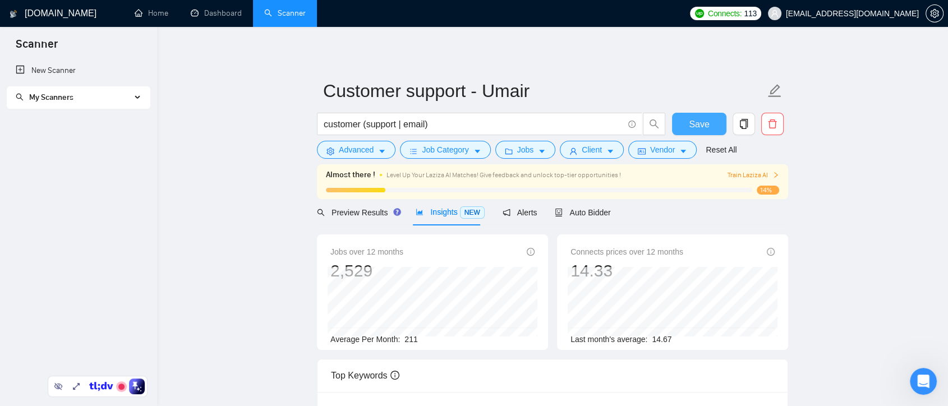
click at [690, 124] on span "Save" at bounding box center [699, 124] width 20 height 14
click at [231, 16] on link "Dashboard" at bounding box center [216, 13] width 51 height 10
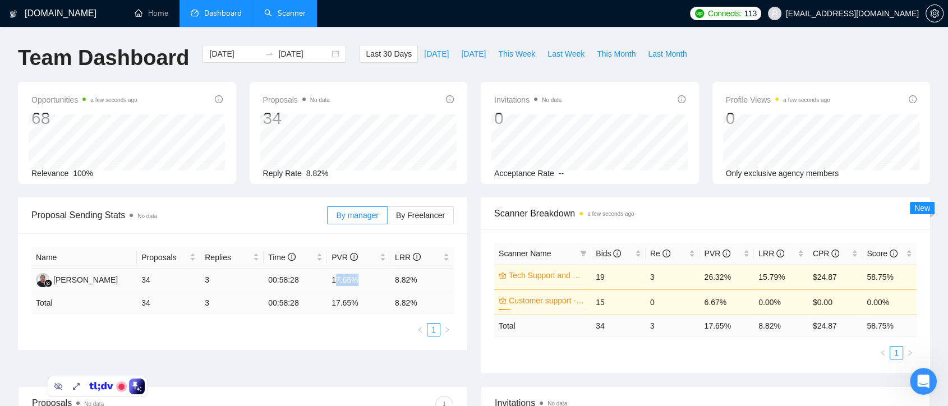
drag, startPoint x: 335, startPoint y: 279, endPoint x: 368, endPoint y: 279, distance: 32.6
click at [368, 279] on td "17.65%" at bounding box center [358, 281] width 63 height 24
drag, startPoint x: 395, startPoint y: 277, endPoint x: 428, endPoint y: 277, distance: 32.6
click at [428, 277] on td "8.82%" at bounding box center [422, 281] width 63 height 24
click at [279, 10] on link "Scanner" at bounding box center [285, 13] width 42 height 10
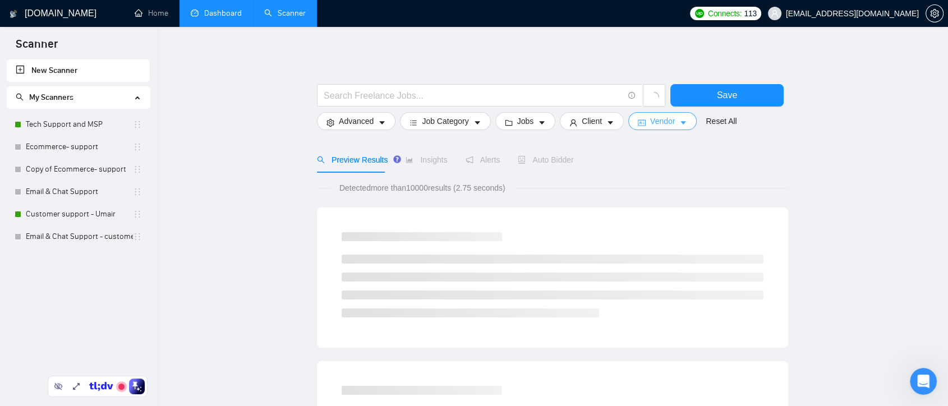
click at [666, 125] on span "Vendor" at bounding box center [662, 121] width 25 height 12
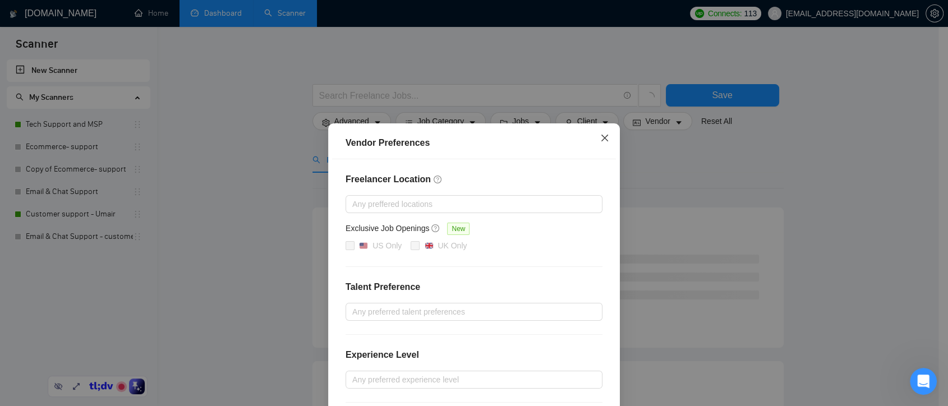
click at [602, 140] on icon "close" at bounding box center [605, 138] width 7 height 7
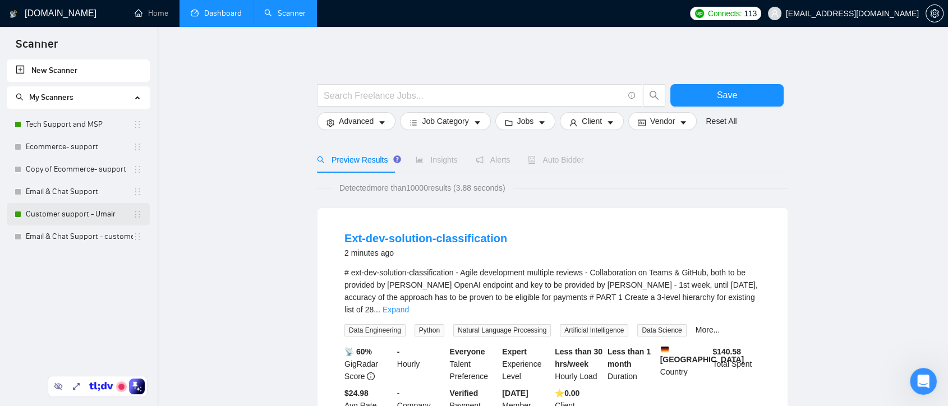
click at [72, 213] on link "Customer support - Umair" at bounding box center [79, 214] width 107 height 22
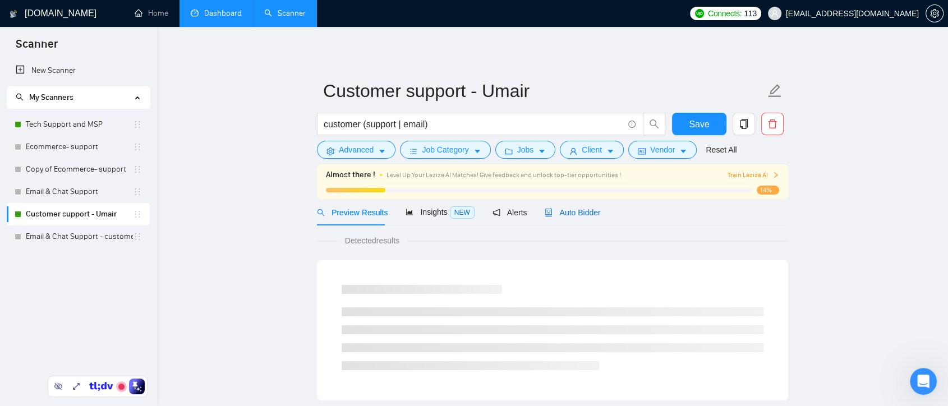
click at [571, 212] on span "Auto Bidder" at bounding box center [573, 212] width 56 height 9
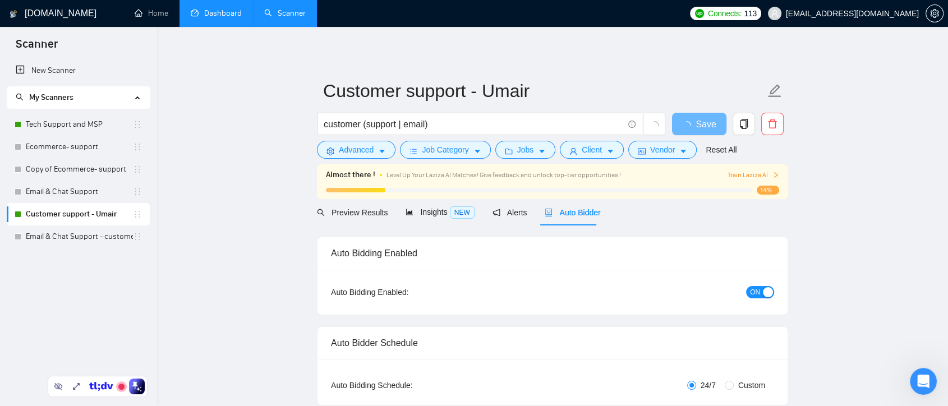
checkbox input "true"
